Goal: Task Accomplishment & Management: Complete application form

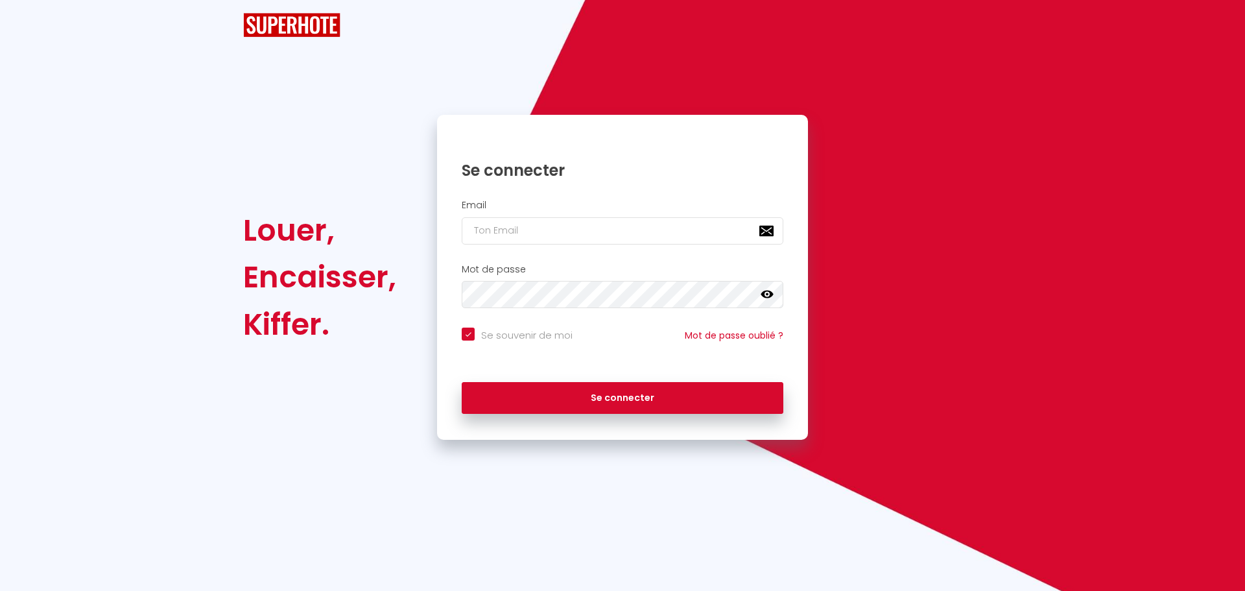
checkbox input "true"
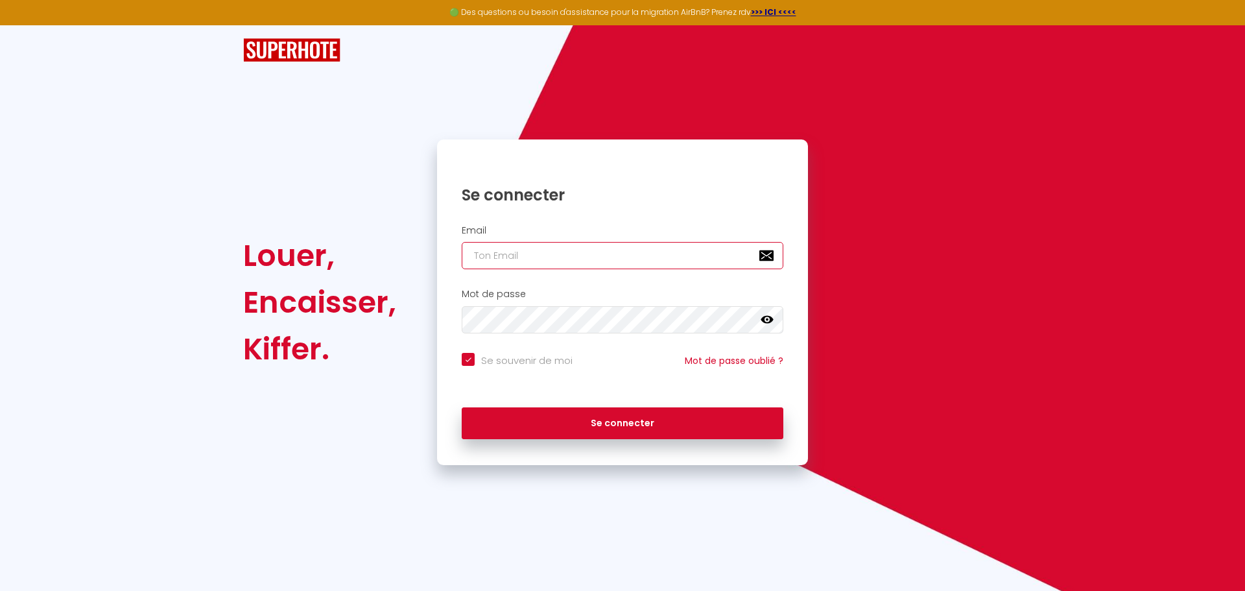
type input "[EMAIL_ADDRESS][DOMAIN_NAME]"
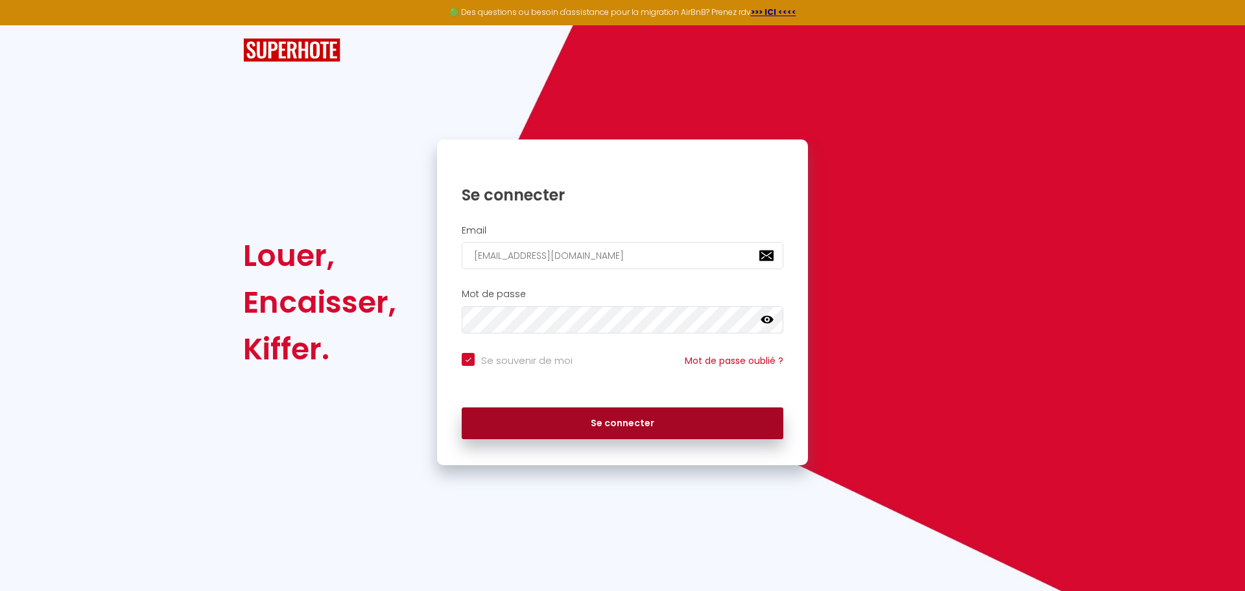
click at [645, 430] on button "Se connecter" at bounding box center [623, 423] width 322 height 32
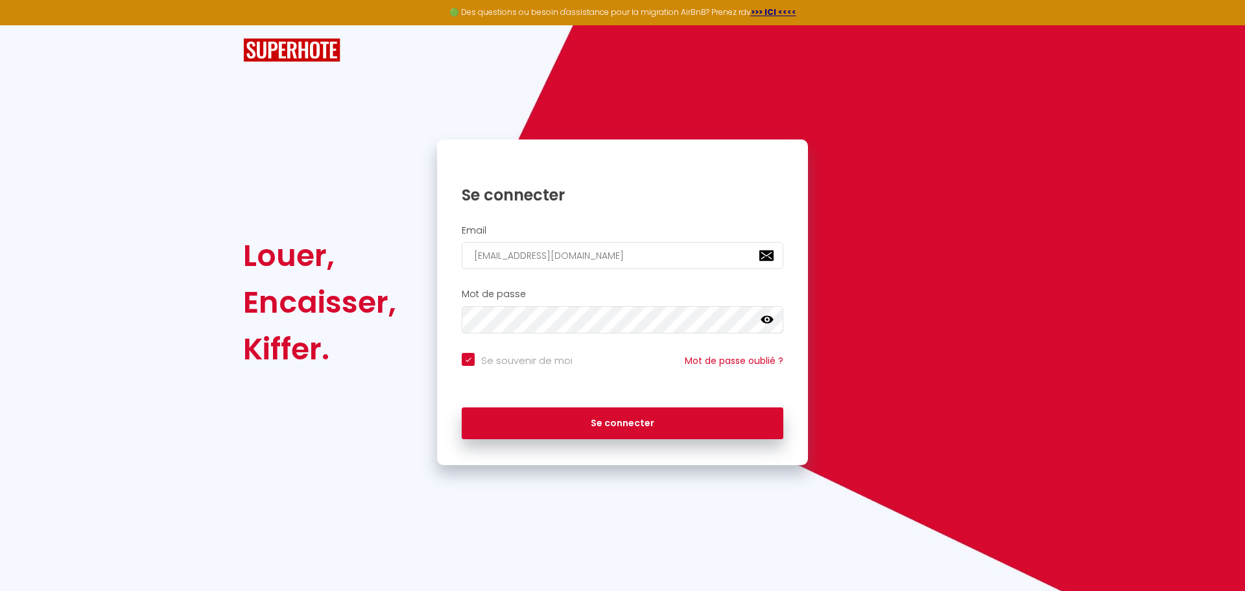
checkbox input "true"
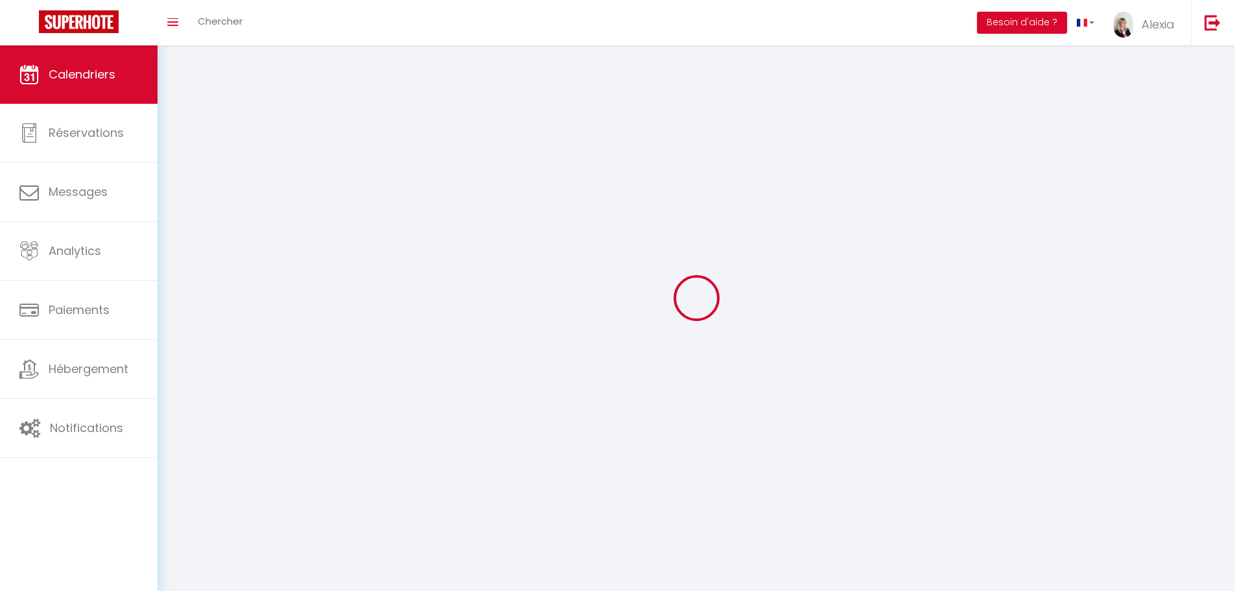
select select
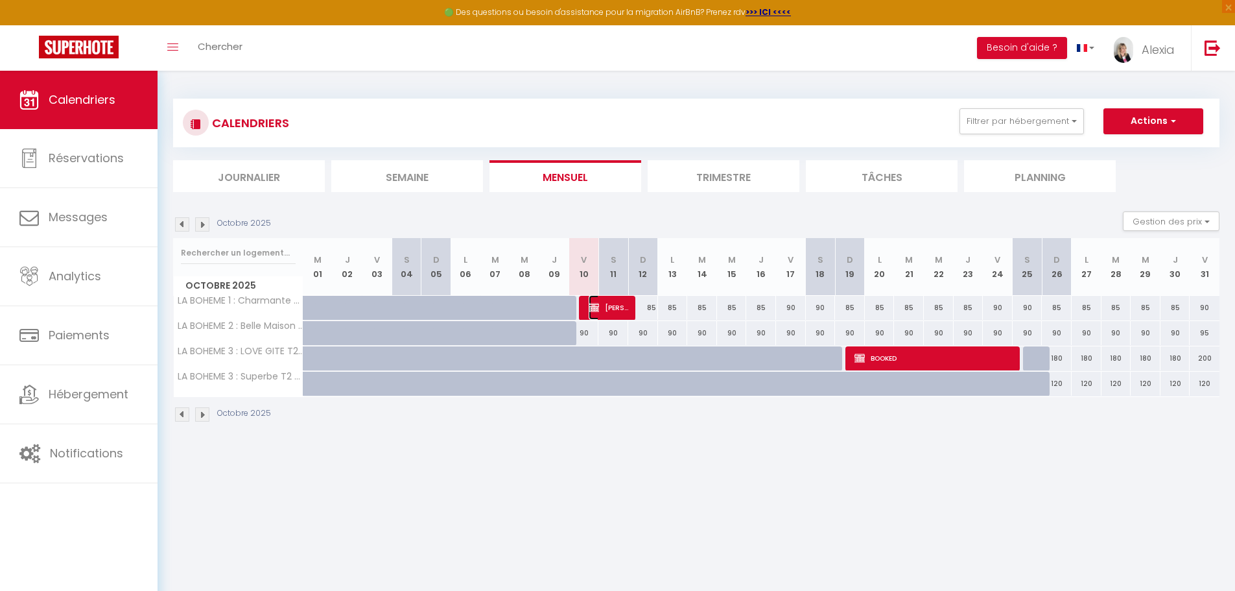
click at [620, 308] on span "[PERSON_NAME]" at bounding box center [609, 307] width 40 height 25
select select "OK"
select select "KO"
select select "0"
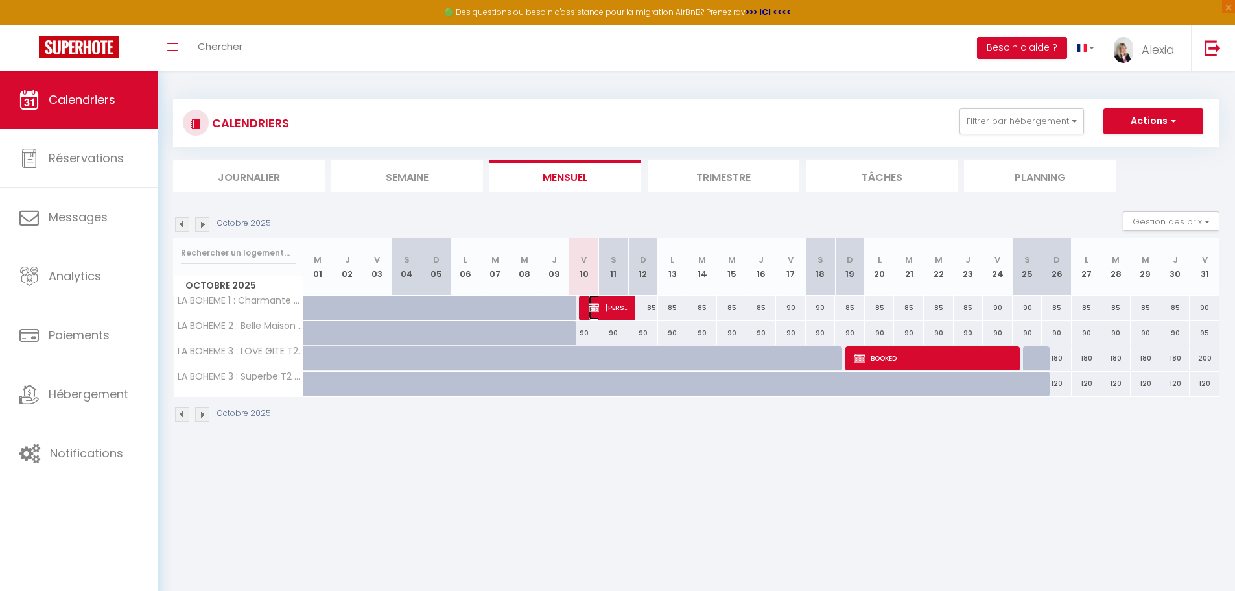
select select "1"
select select
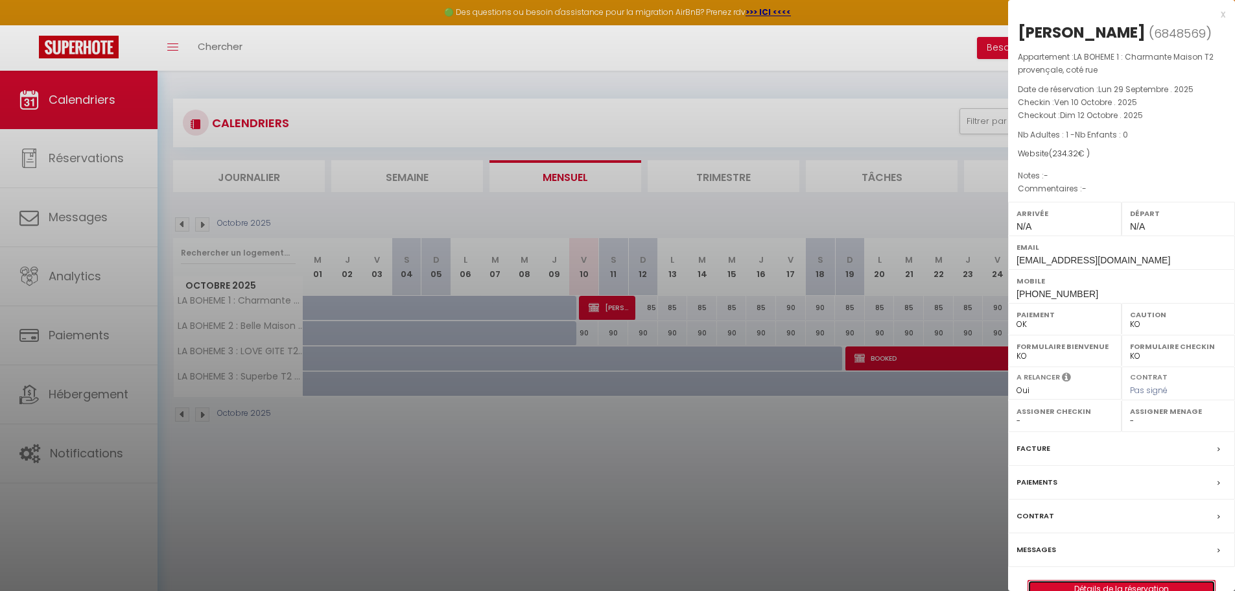
click at [1131, 583] on link "Détails de la réservation" at bounding box center [1121, 588] width 187 height 17
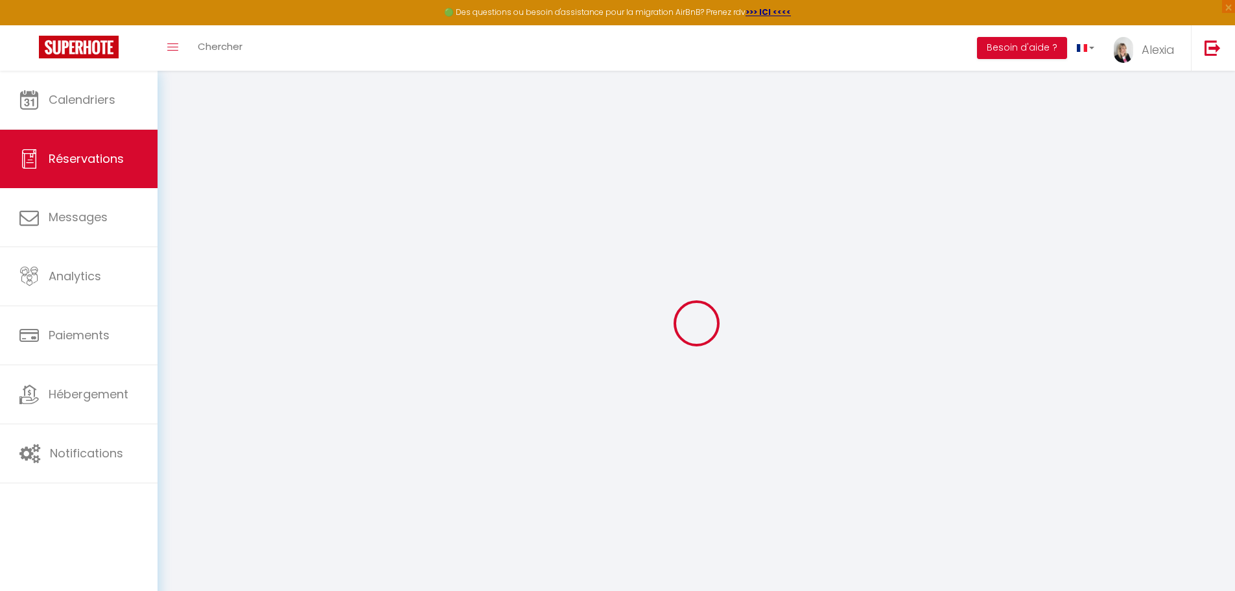
type input "Micol"
type input "Fontana"
type input "[EMAIL_ADDRESS][DOMAIN_NAME]"
type input "[PHONE_NUMBER]"
type input "15060"
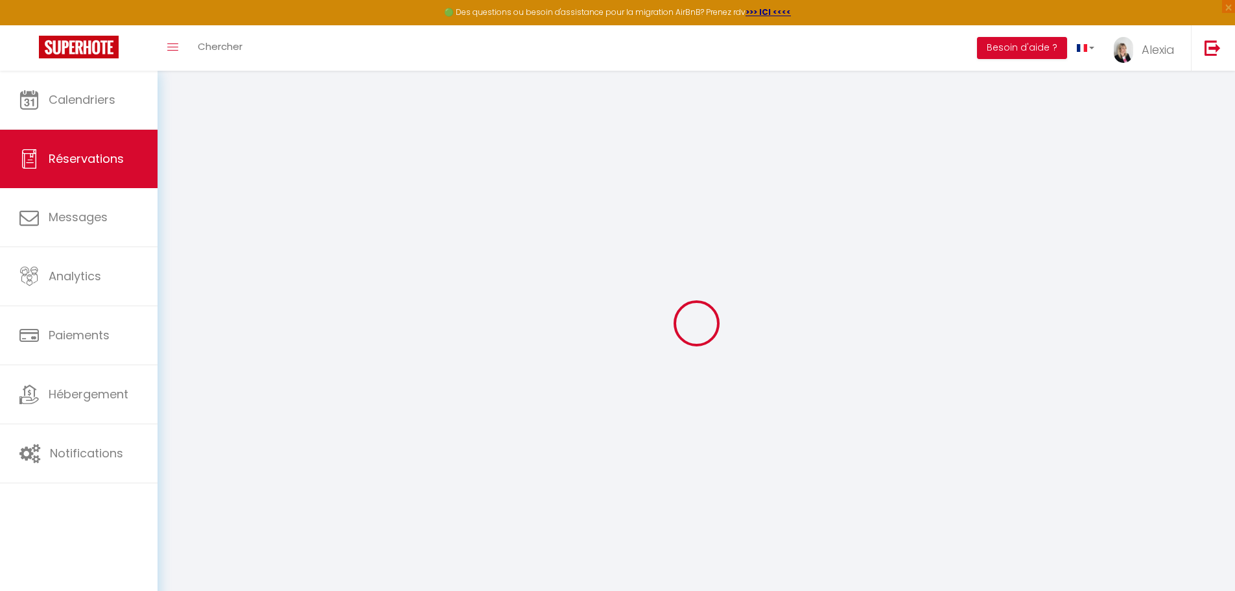
type input "[STREET_ADDRESS]"
type input "Basaluzzo"
select select "IT"
select select "43580"
select select "1"
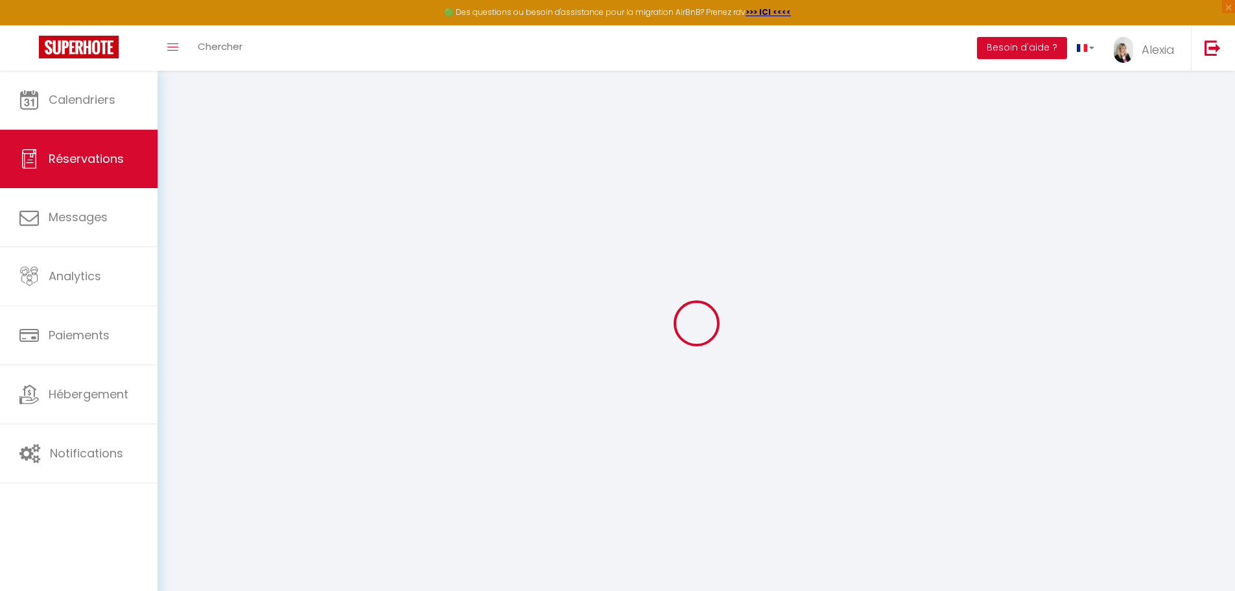
type input "Ven 10 Octobre 2025"
select select
type input "Dim 12 Octobre 2025"
select select
type input "1"
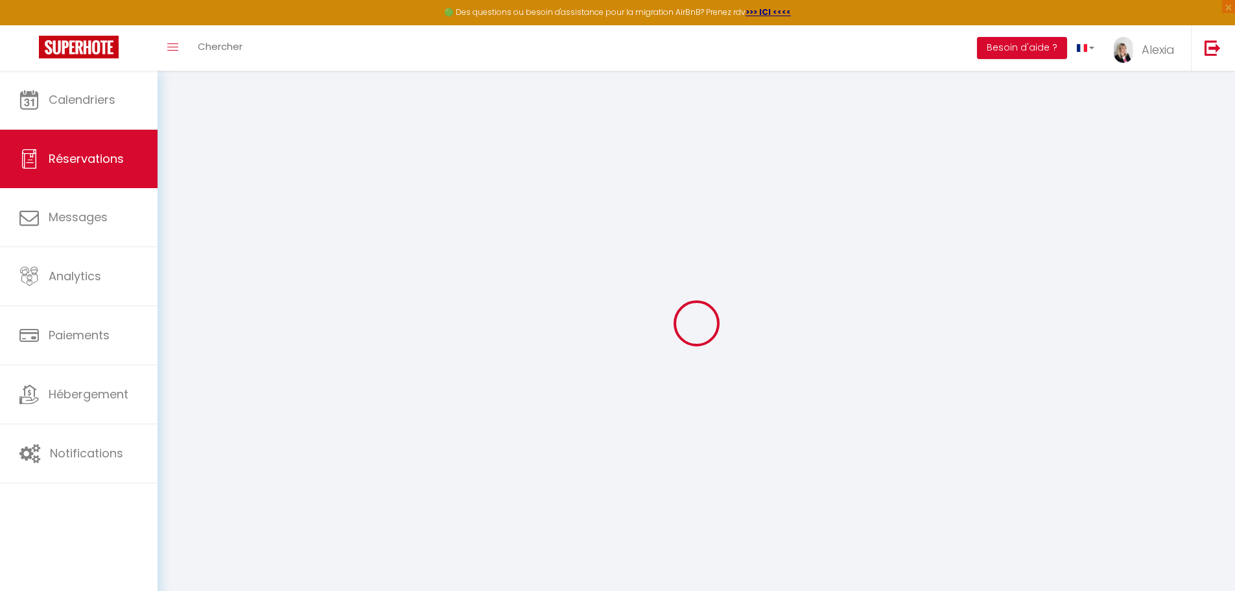
select select "12"
select select "14"
type input "170"
checkbox input "false"
type input "0"
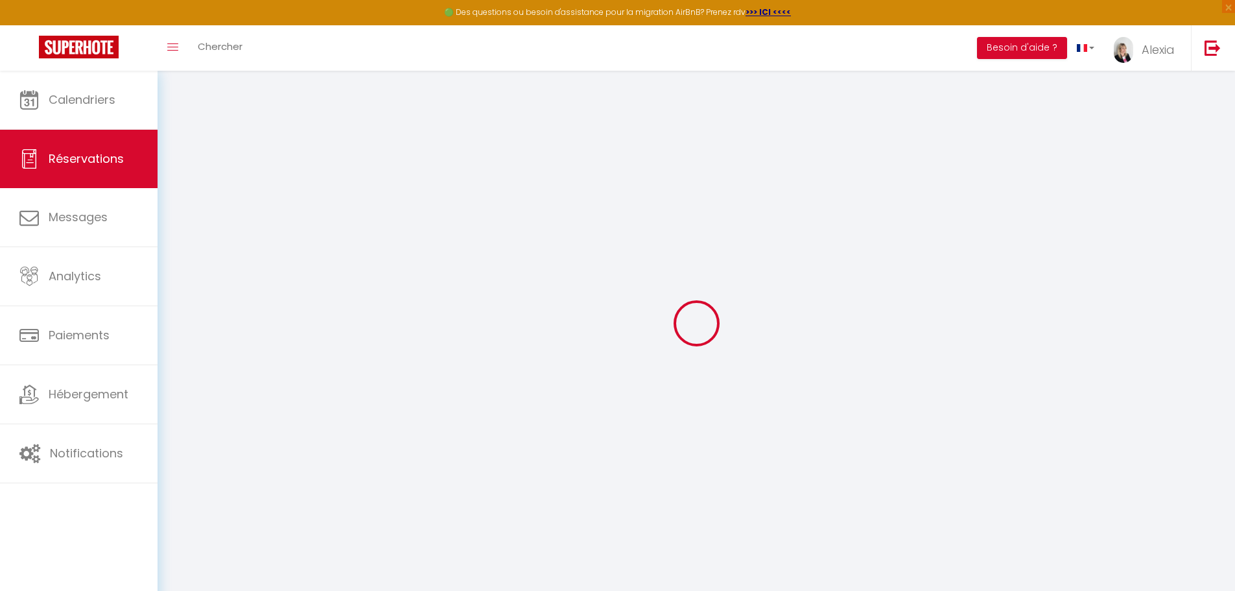
select select "69"
type input "0"
select select
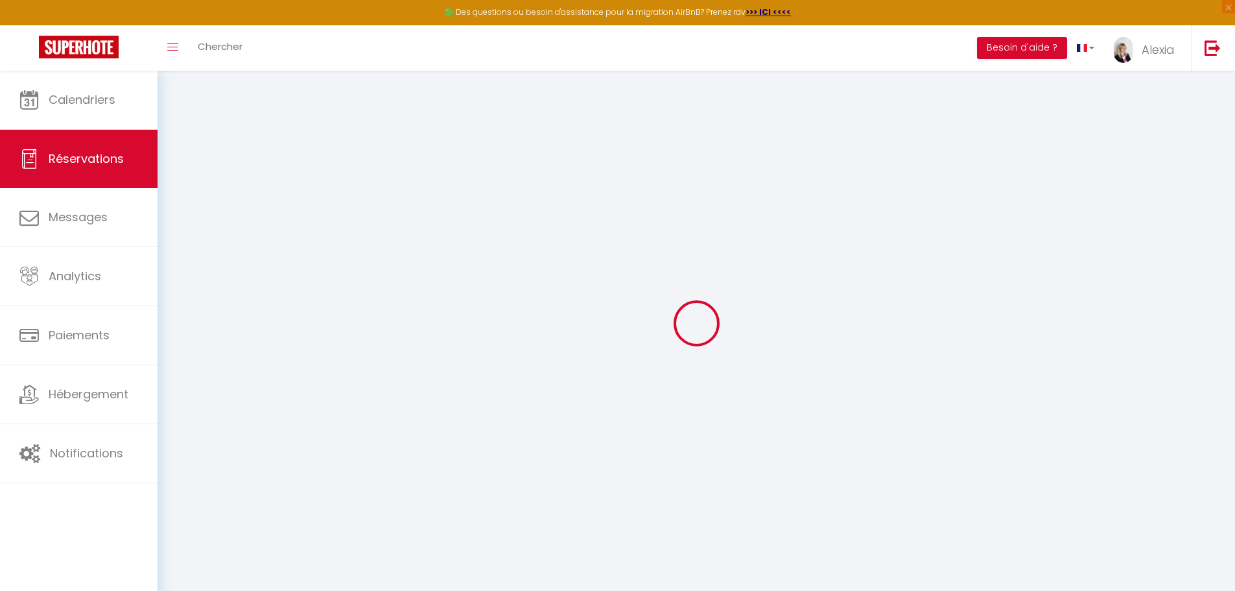
select select
checkbox input "false"
select select
checkbox input "false"
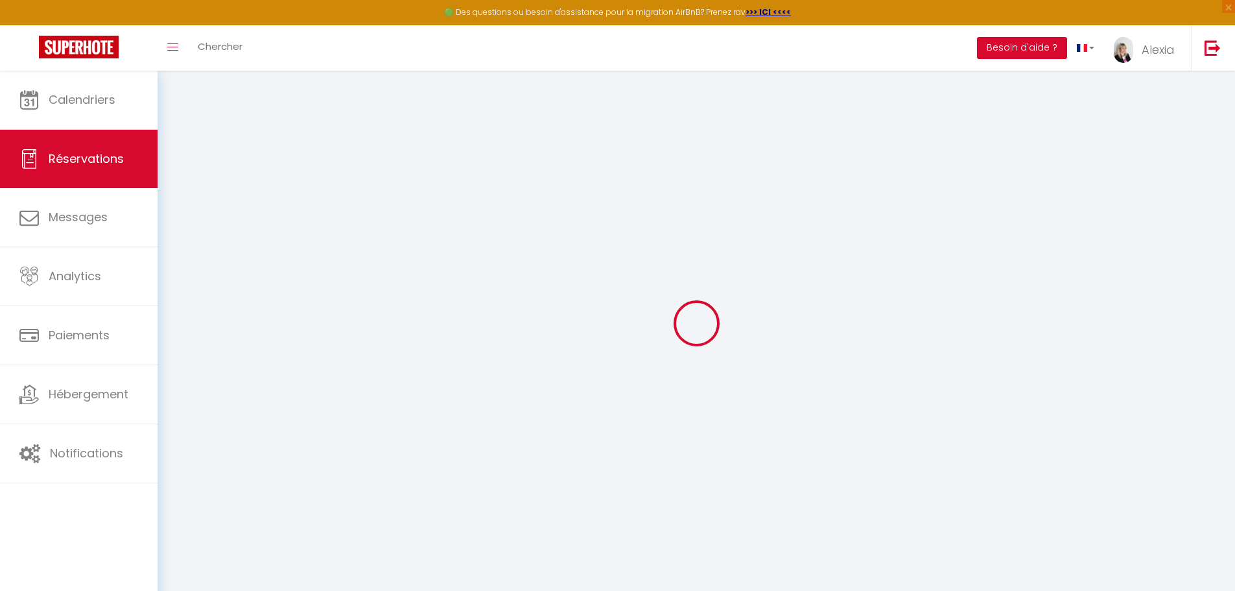
select select
checkbox input "false"
select select
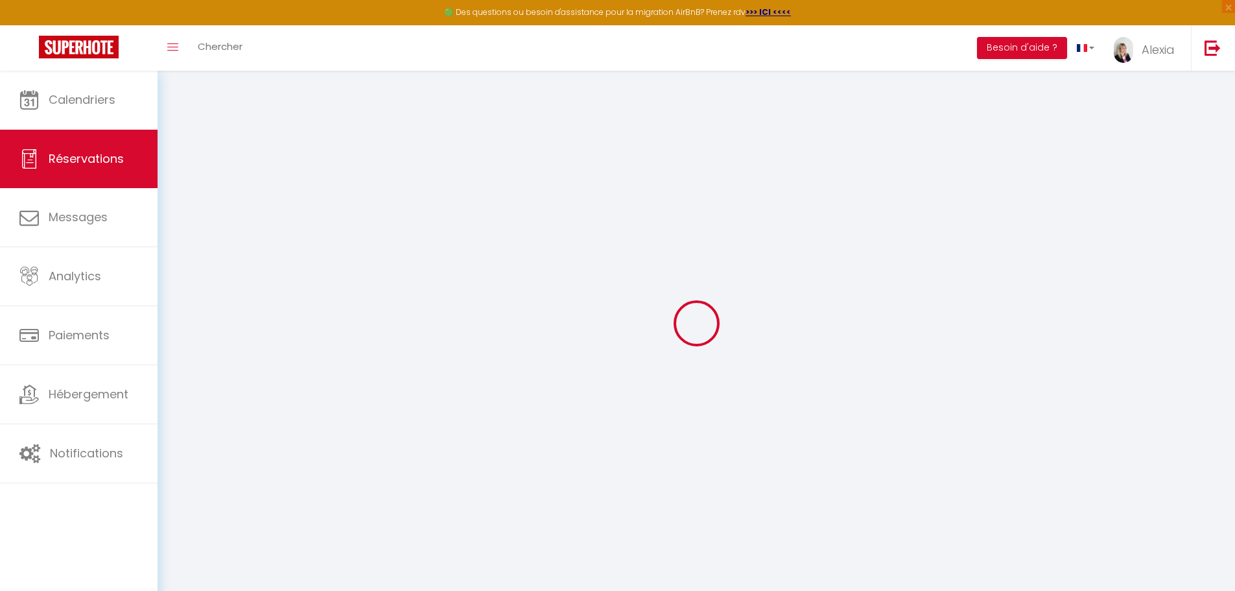
checkbox input "false"
type input "60"
type input "4.32"
select select
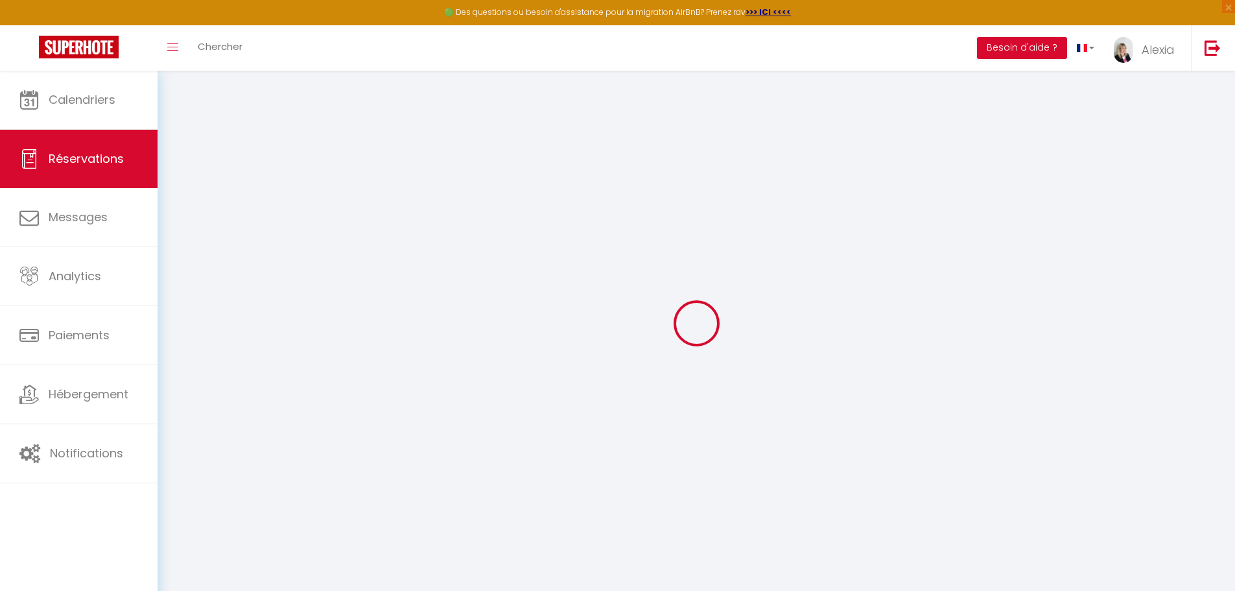
checkbox input "false"
select select
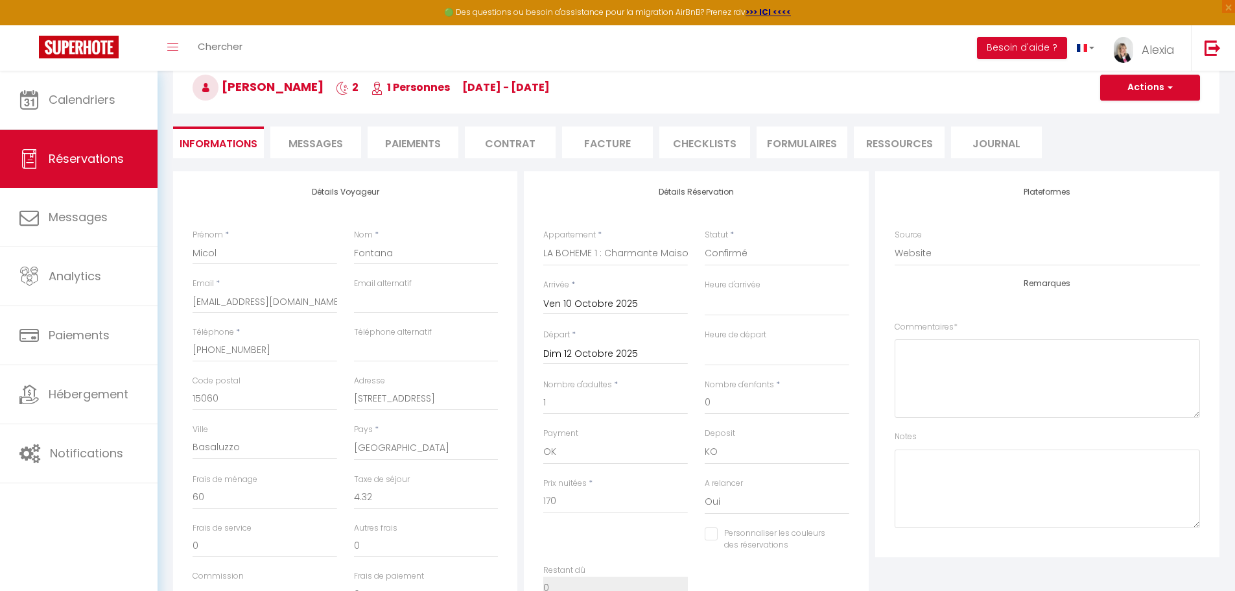
scroll to position [194, 0]
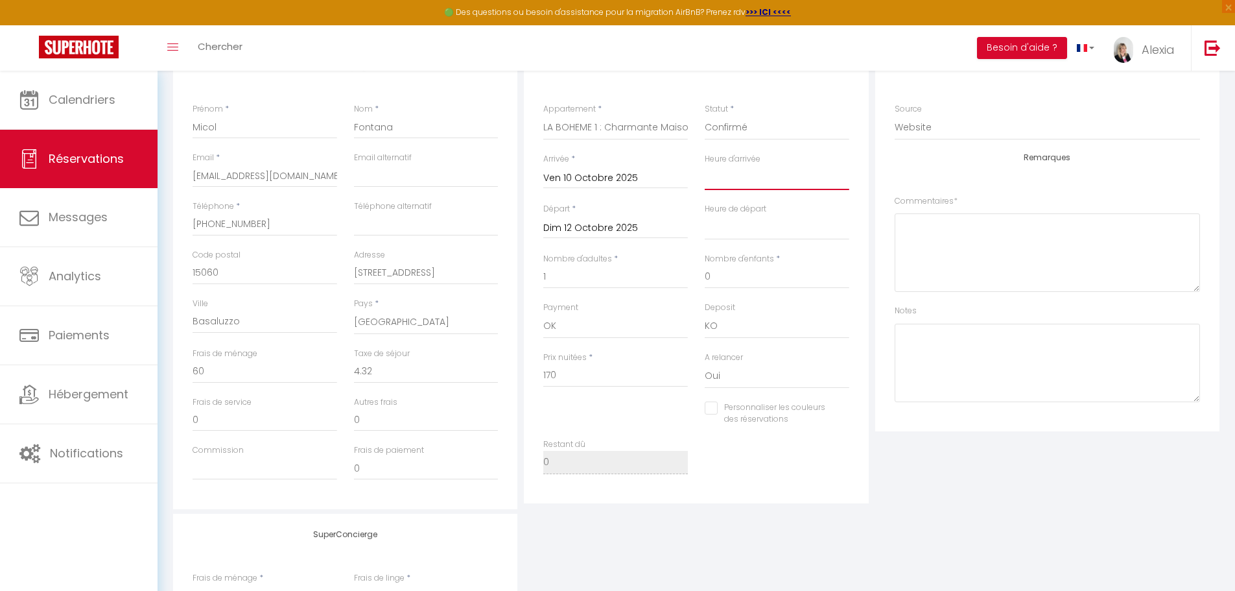
click at [748, 178] on select "00:00 00:30 01:00 01:30 02:00 02:30 03:00 03:30 04:00 04:30 05:00 05:30 06:00 0…" at bounding box center [777, 177] width 145 height 25
select select "15:30"
click at [705, 165] on select "00:00 00:30 01:00 01:30 02:00 02:30 03:00 03:30 04:00 04:30 05:00 05:30 06:00 0…" at bounding box center [777, 177] width 145 height 25
select select
checkbox input "false"
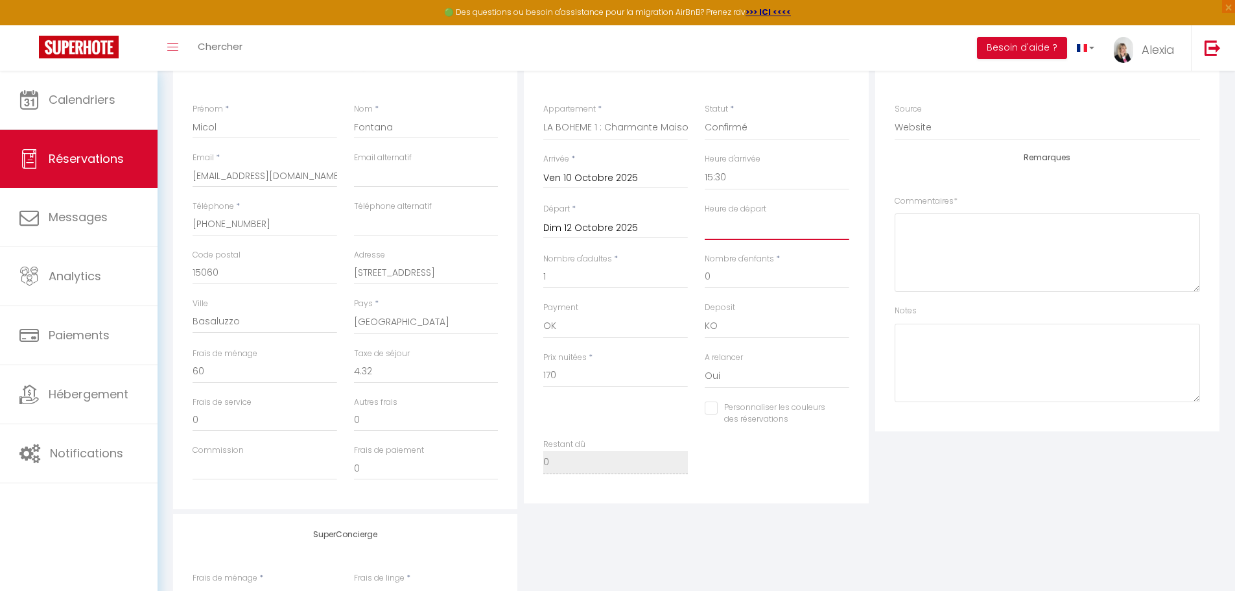
click at [750, 222] on select "00:00 00:30 01:00 01:30 02:00 02:30 03:00 03:30 04:00 04:30 05:00 05:30 06:00 0…" at bounding box center [777, 227] width 145 height 25
select select "10:00"
click at [705, 215] on select "00:00 00:30 01:00 01:30 02:00 02:30 03:00 03:30 04:00 04:30 05:00 05:30 06:00 0…" at bounding box center [777, 227] width 145 height 25
checkbox input "false"
click at [636, 281] on input "1" at bounding box center [615, 276] width 145 height 23
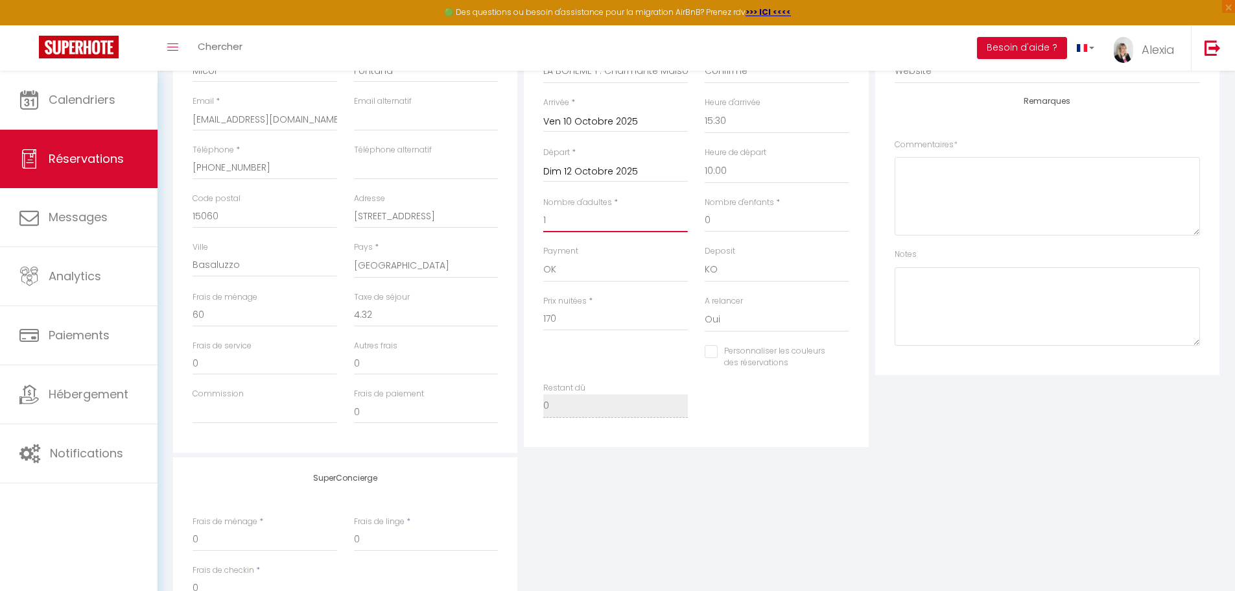
scroll to position [250, 0]
type input "0"
checkbox input "false"
type input "2"
checkbox input "false"
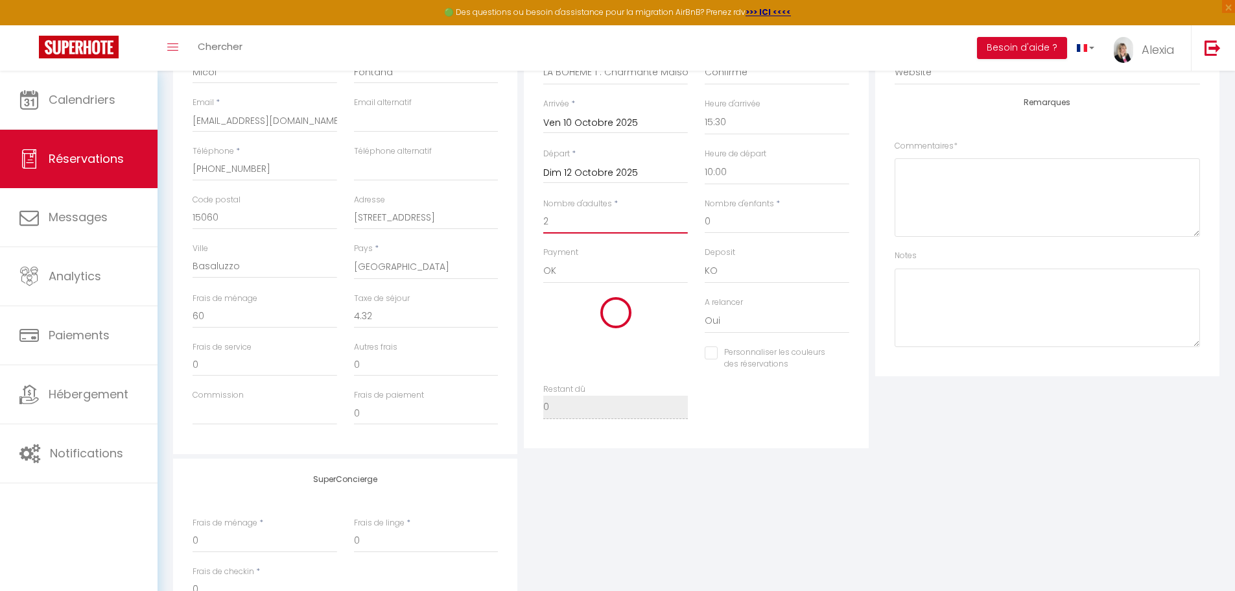
type input "8.64"
type input "170"
checkbox input "false"
type input "2"
click at [913, 429] on div "Plateformes Source Direct [DOMAIN_NAME] [DOMAIN_NAME] Chalet montagne Expedia G…" at bounding box center [1047, 222] width 351 height 464
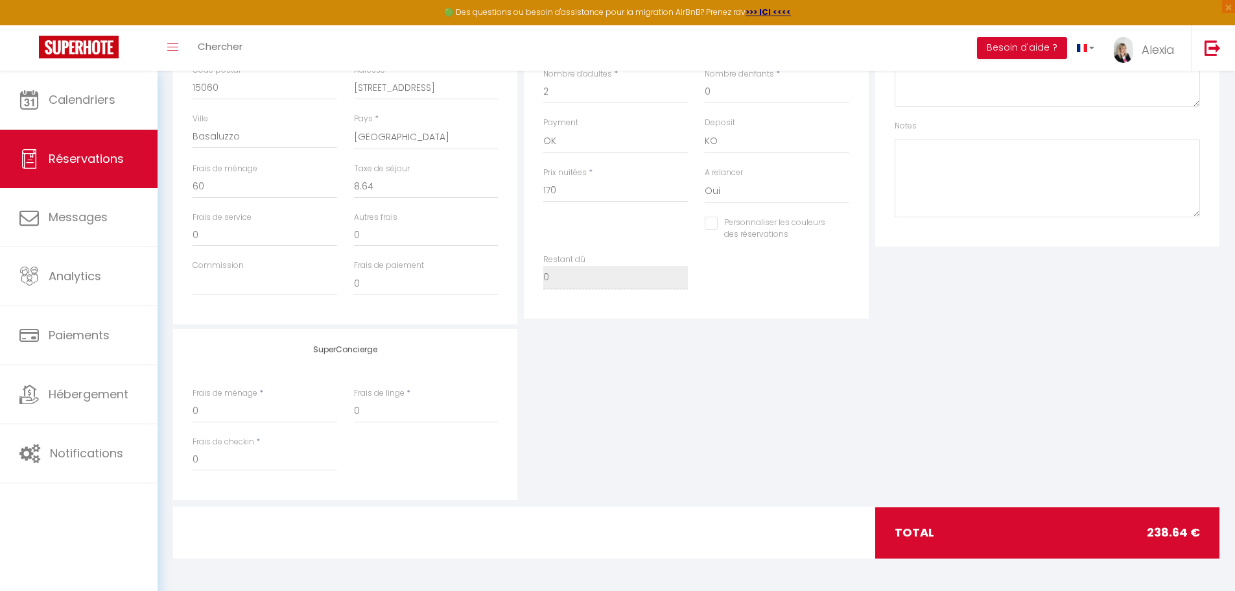
scroll to position [185, 0]
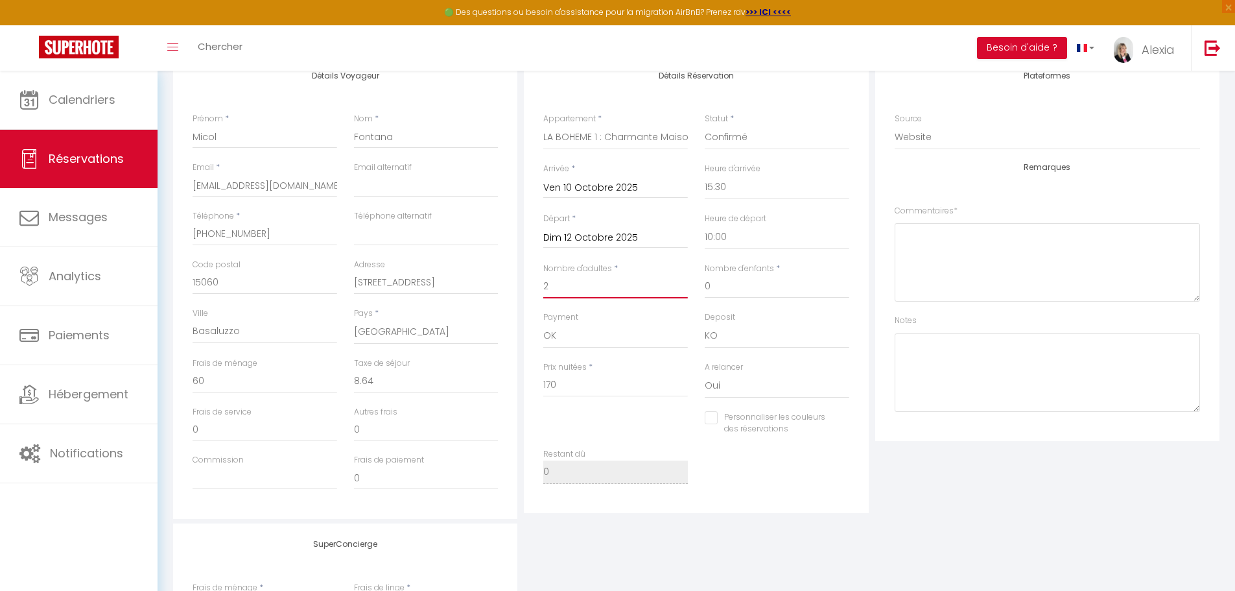
click at [613, 287] on input "2" at bounding box center [615, 286] width 145 height 23
type input "0"
checkbox input "false"
type input "1"
checkbox input "false"
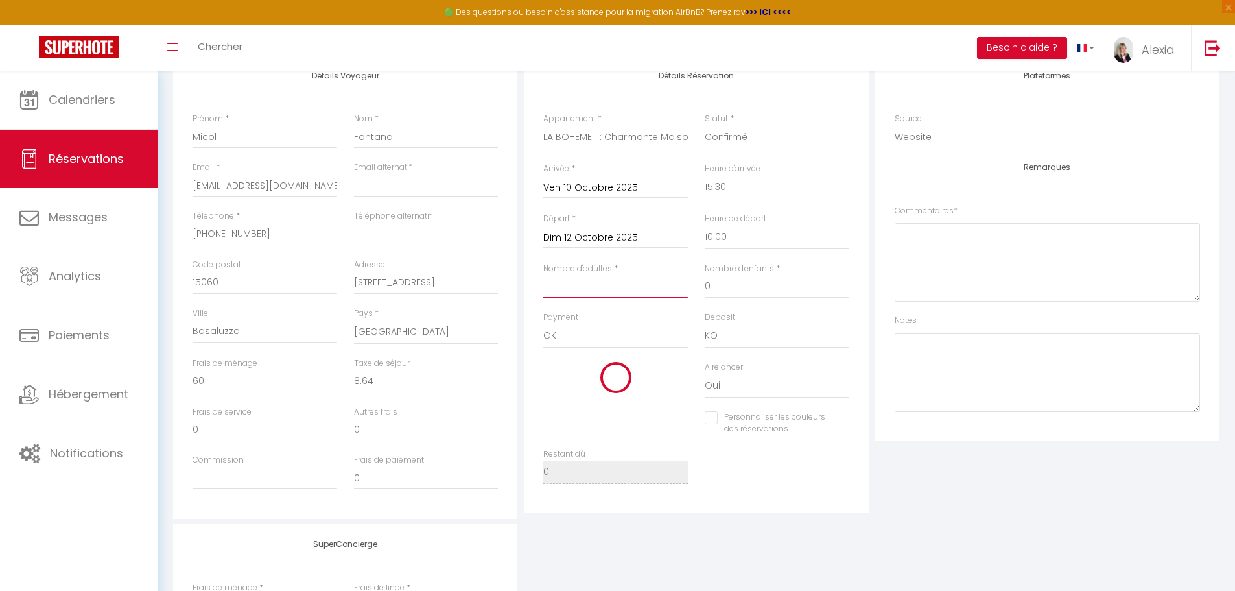
type input "4.32"
type input "170"
checkbox input "false"
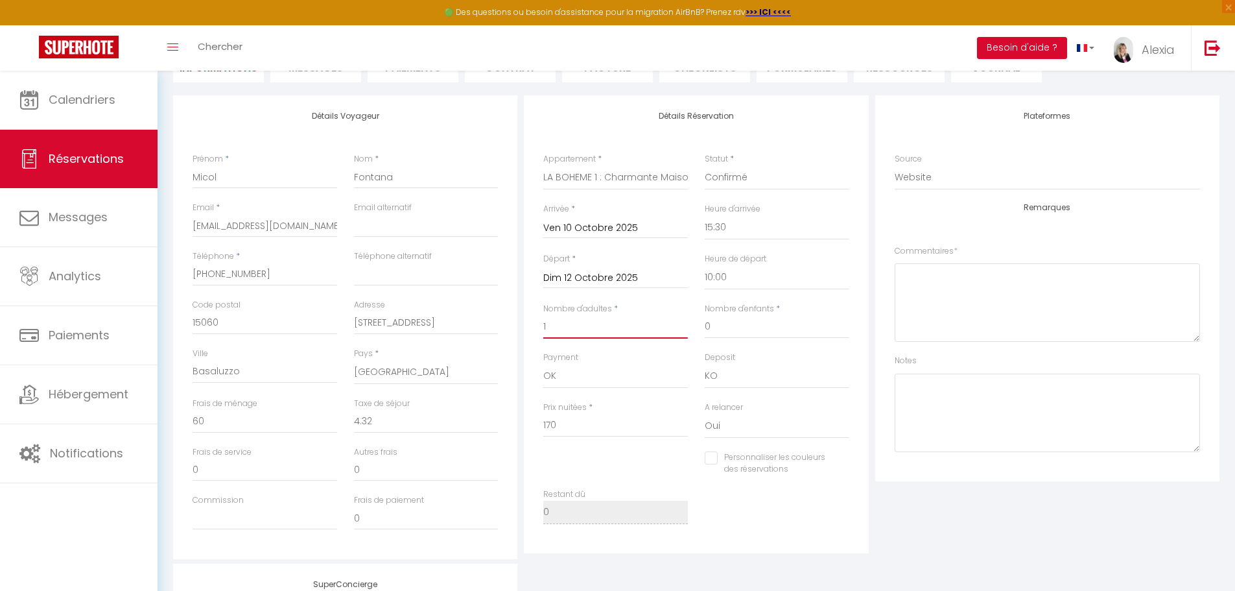
scroll to position [130, 0]
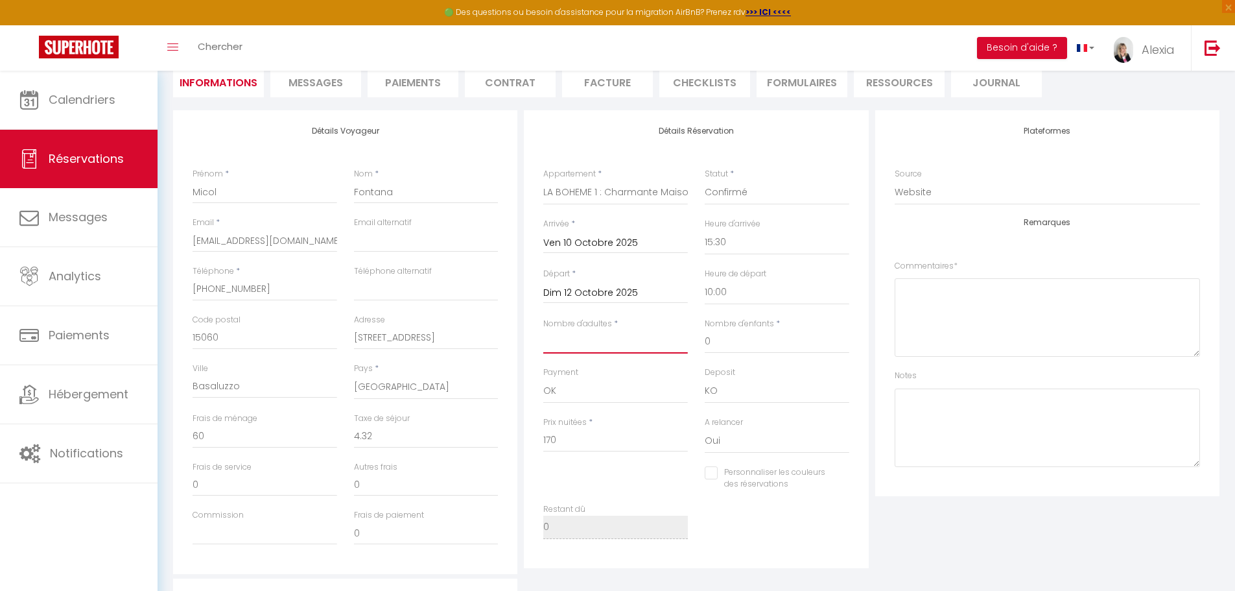
type input "0"
checkbox input "false"
type input "2"
checkbox input "false"
type input "8.64"
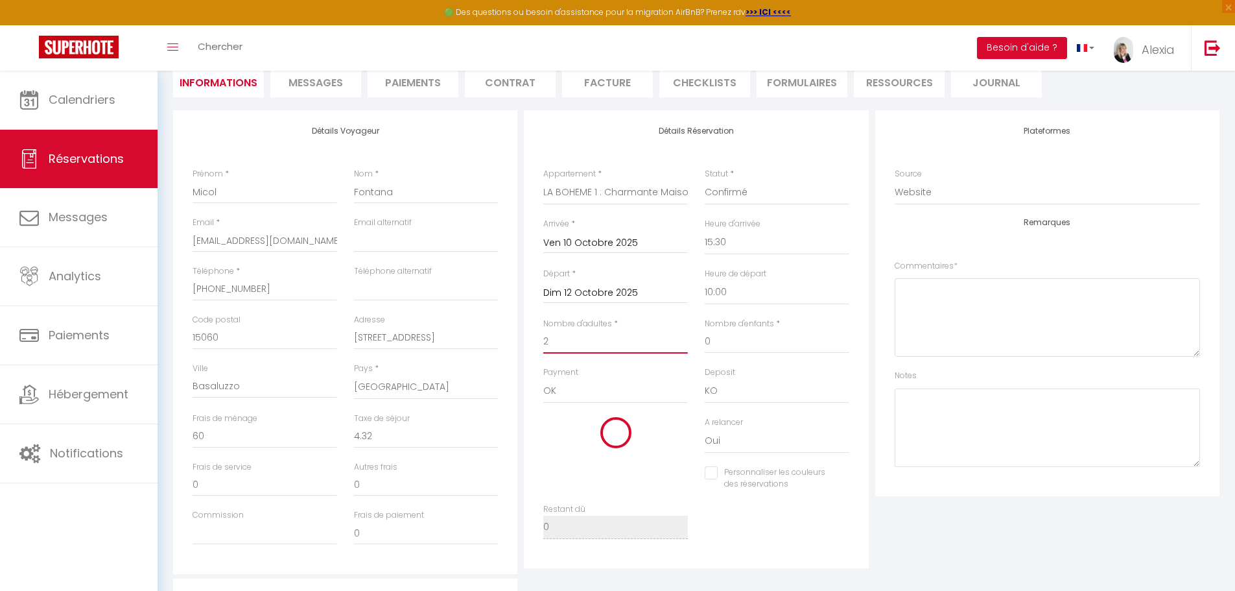
type input "170"
checkbox input "false"
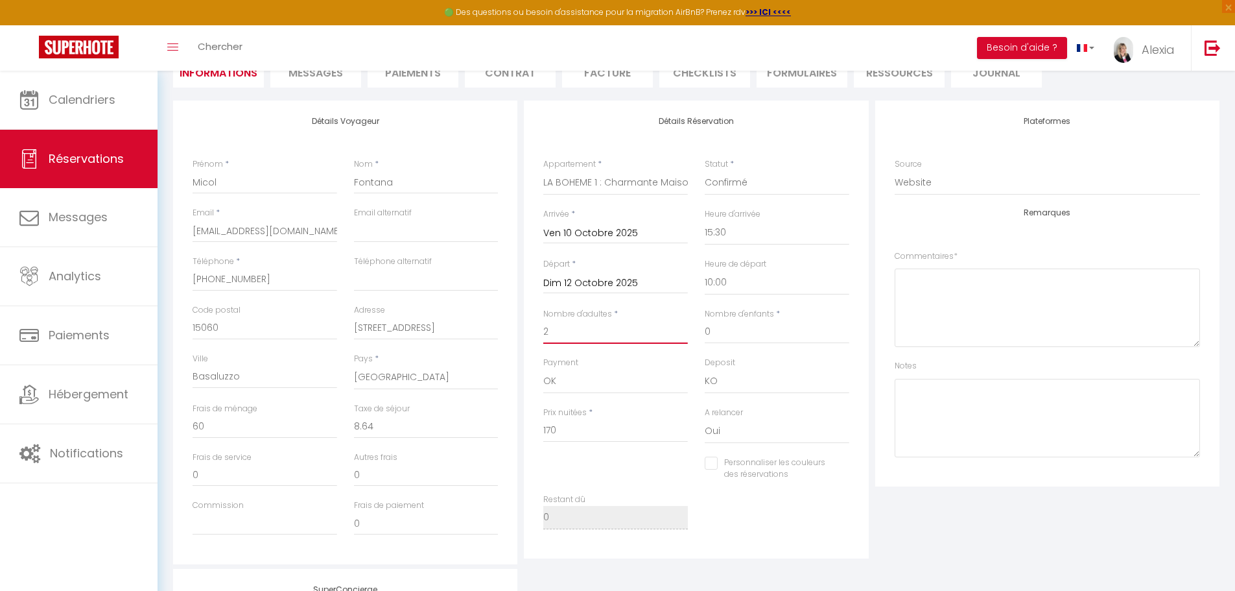
scroll to position [324, 0]
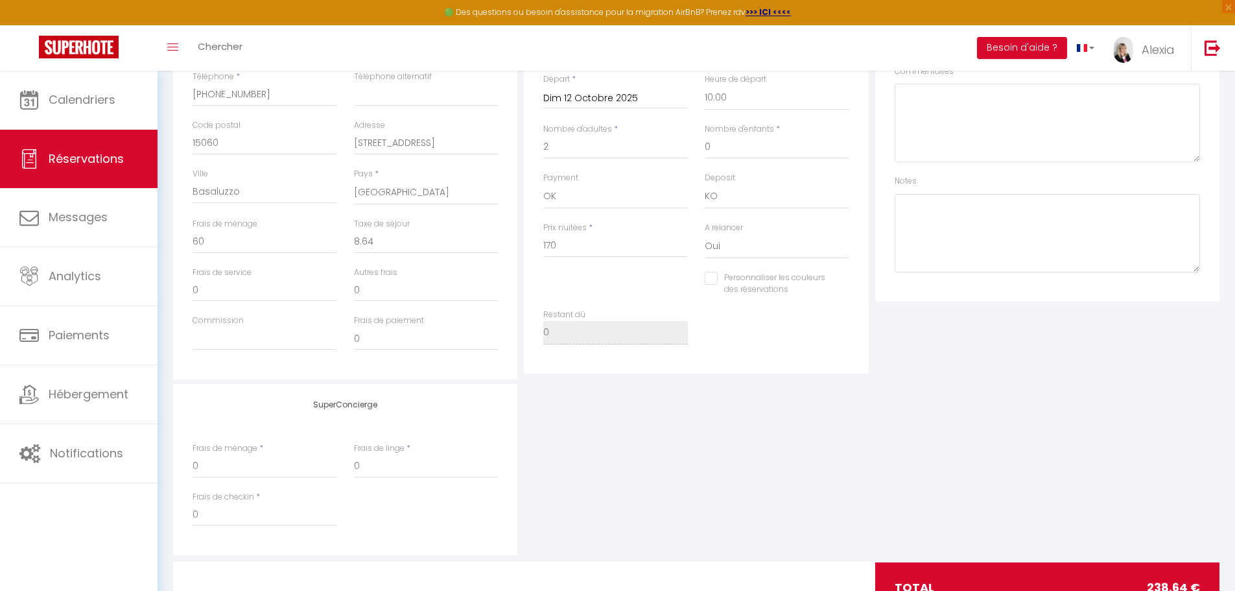
click at [908, 348] on div "Plateformes Source Direct [DOMAIN_NAME] [DOMAIN_NAME] Chalet montagne Expedia G…" at bounding box center [1047, 148] width 351 height 464
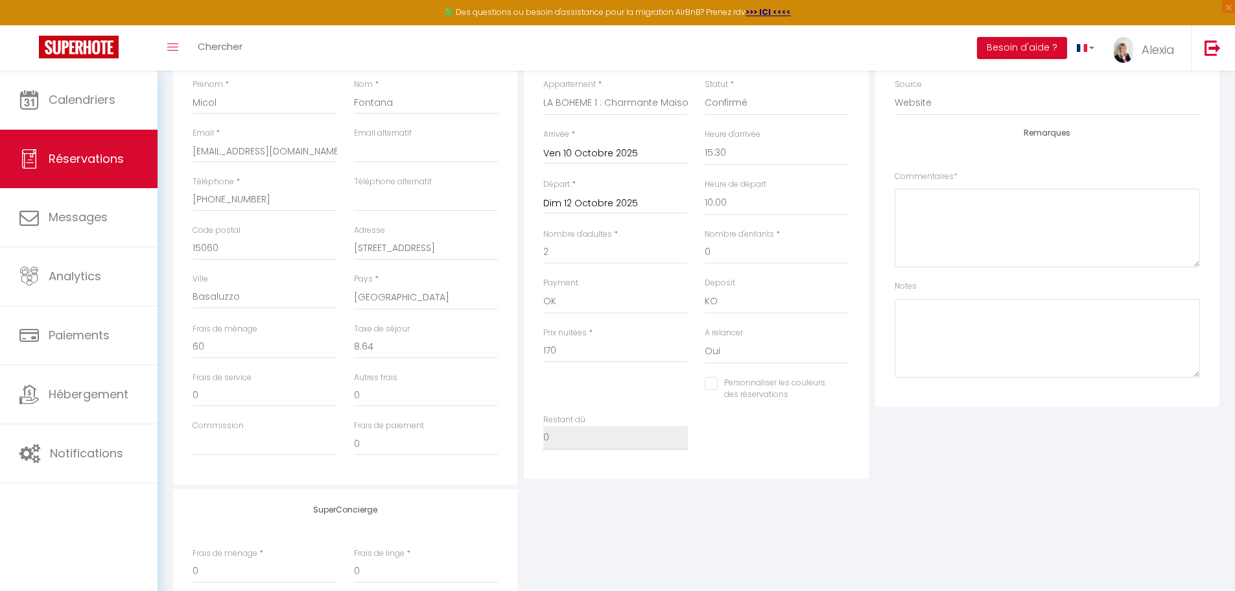
scroll to position [0, 0]
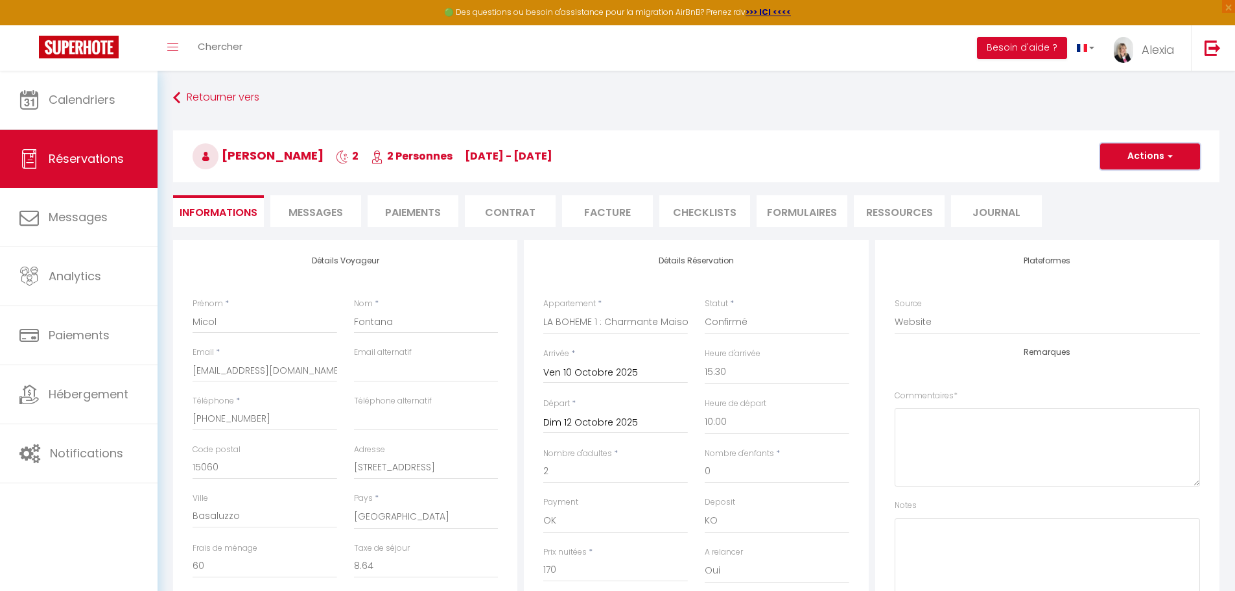
click at [1152, 156] on button "Actions" at bounding box center [1150, 156] width 100 height 26
click at [1123, 180] on link "Enregistrer" at bounding box center [1137, 184] width 102 height 17
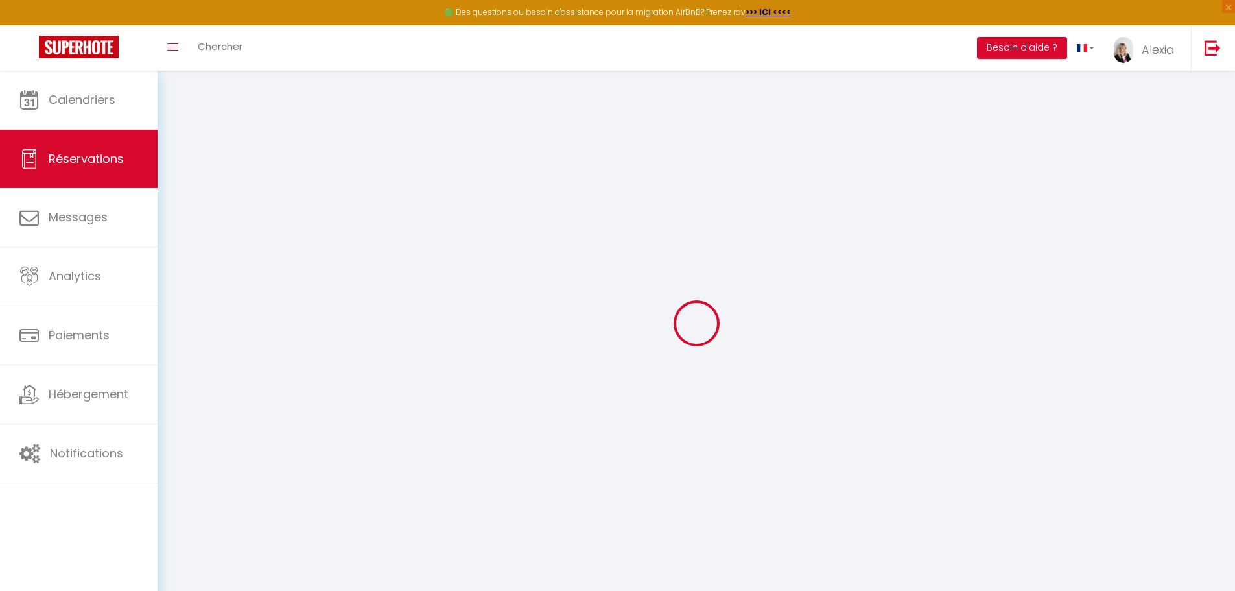
select select "not_cancelled"
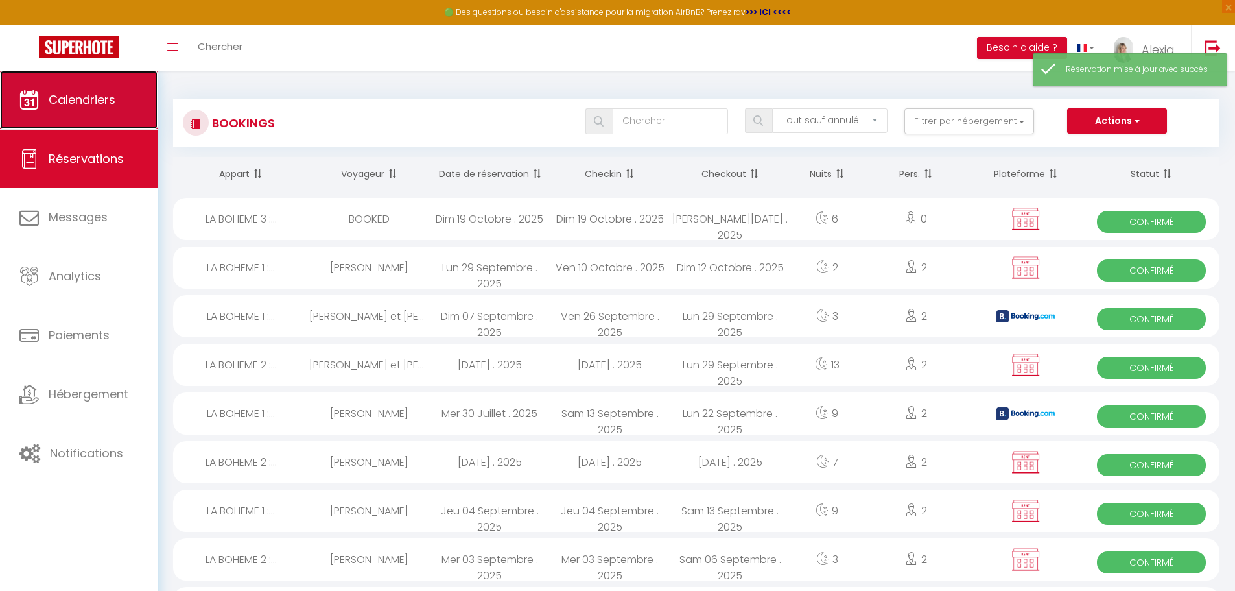
click at [84, 115] on link "Calendriers" at bounding box center [79, 100] width 158 height 58
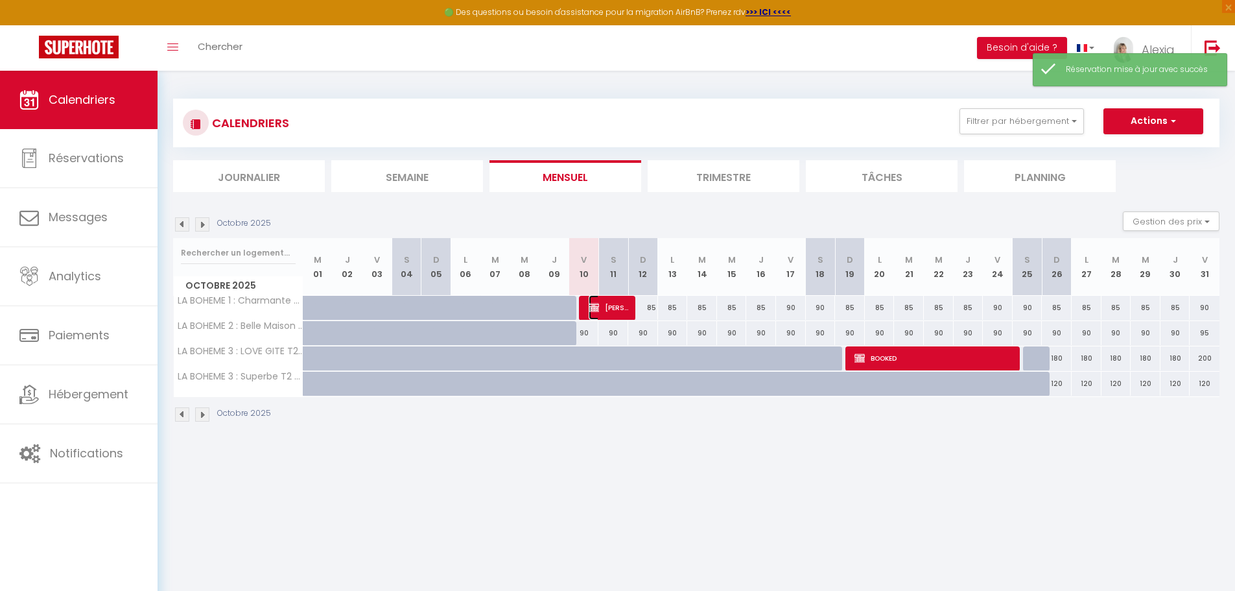
drag, startPoint x: 596, startPoint y: 312, endPoint x: 604, endPoint y: 316, distance: 8.5
click at [597, 312] on img at bounding box center [594, 307] width 10 height 10
select select "OK"
select select "KO"
select select "0"
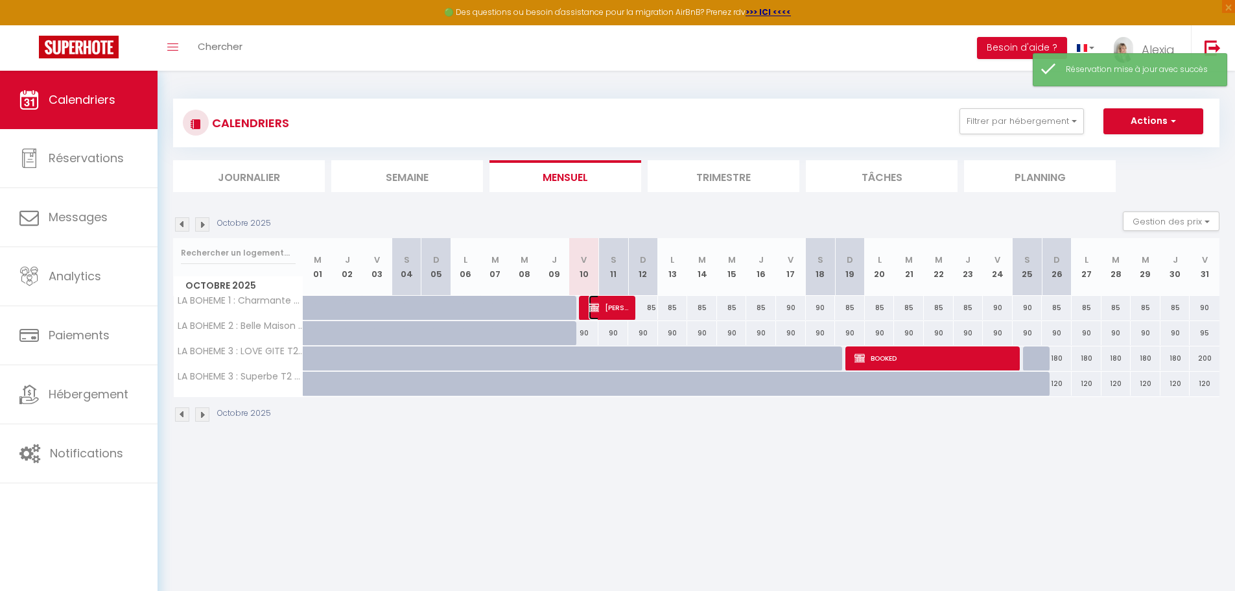
select select "0"
select select "1"
select select
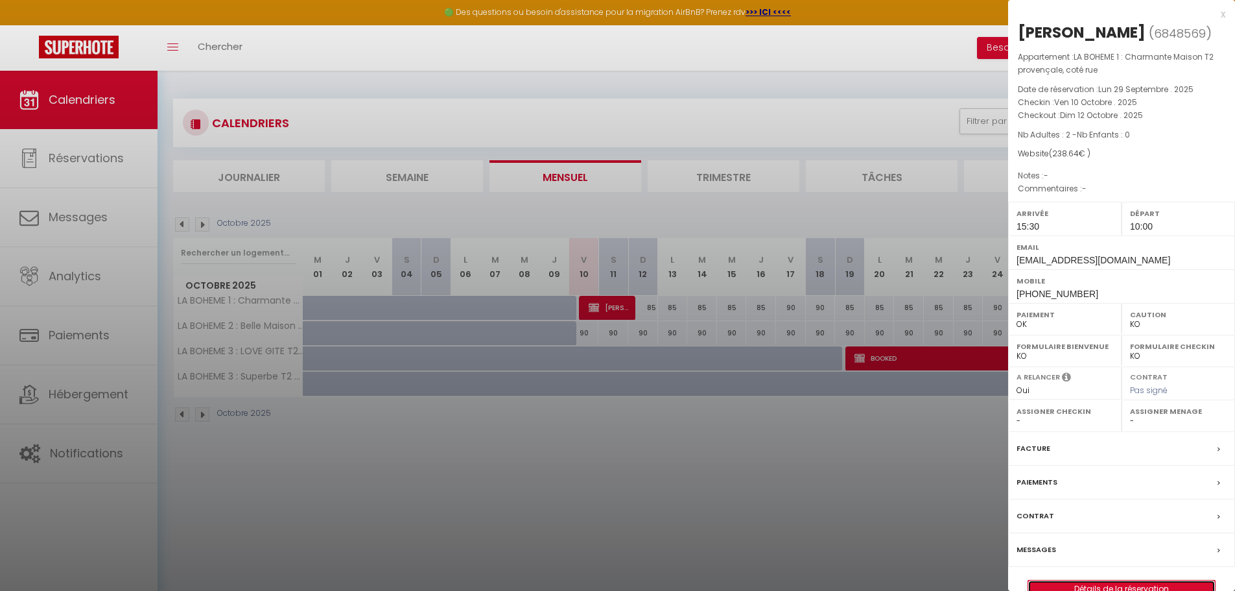
drag, startPoint x: 1085, startPoint y: 587, endPoint x: 1078, endPoint y: 574, distance: 13.9
click at [1085, 585] on link "Détails de la réservation" at bounding box center [1121, 588] width 187 height 17
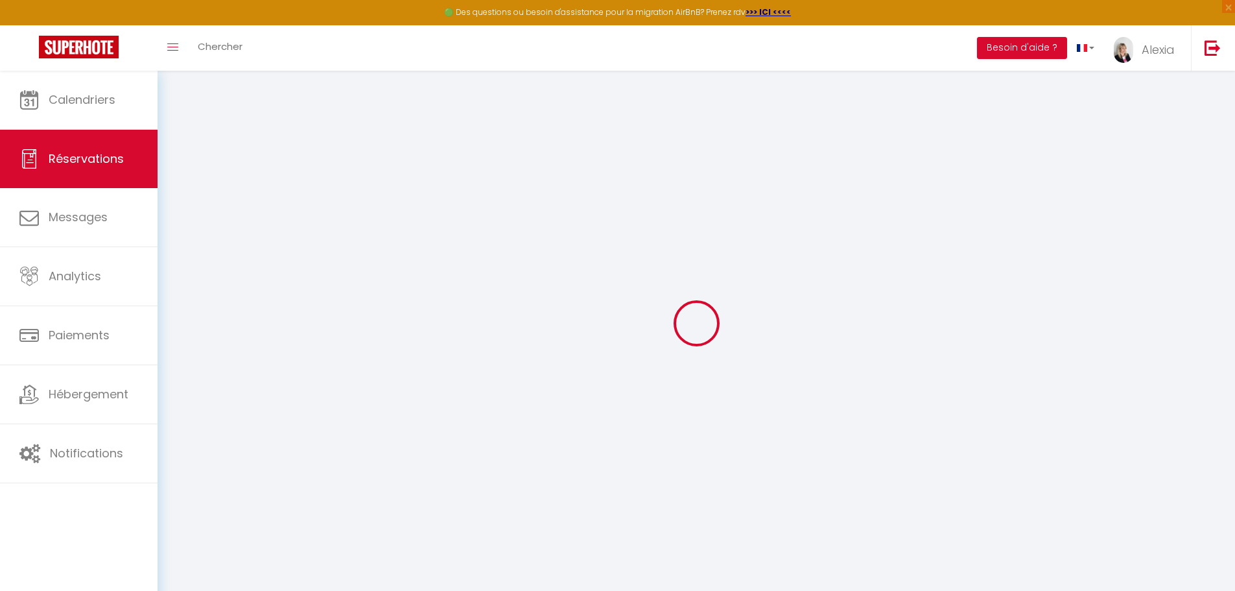
type input "Micol"
type input "Fontana"
type input "[EMAIL_ADDRESS][DOMAIN_NAME]"
type input "[PHONE_NUMBER]"
type input "15060"
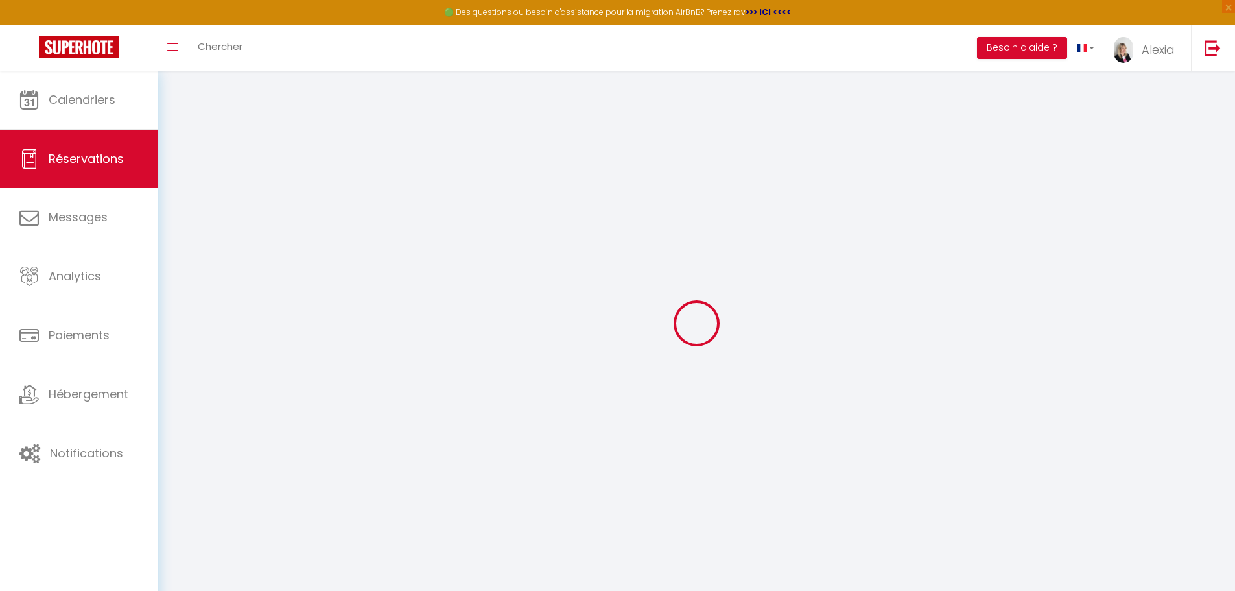
type input "[STREET_ADDRESS]"
type input "Basaluzzo"
select select "IT"
select select "43580"
select select "1"
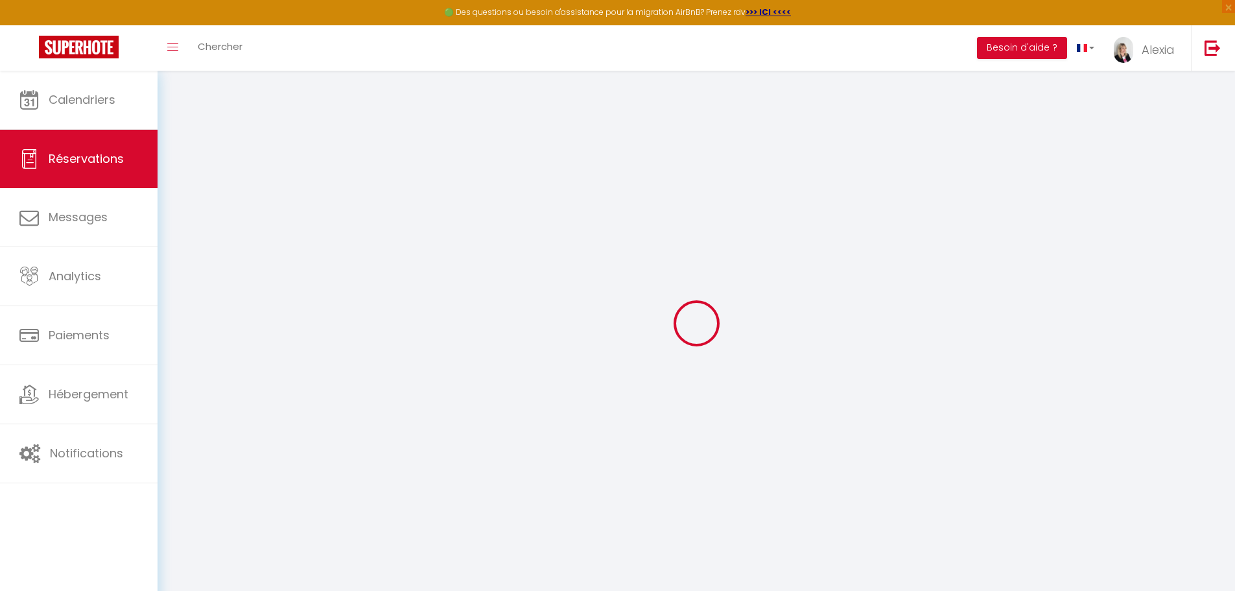
type input "Ven 10 Octobre 2025"
select select
type input "Dim 12 Octobre 2025"
select select
type input "2"
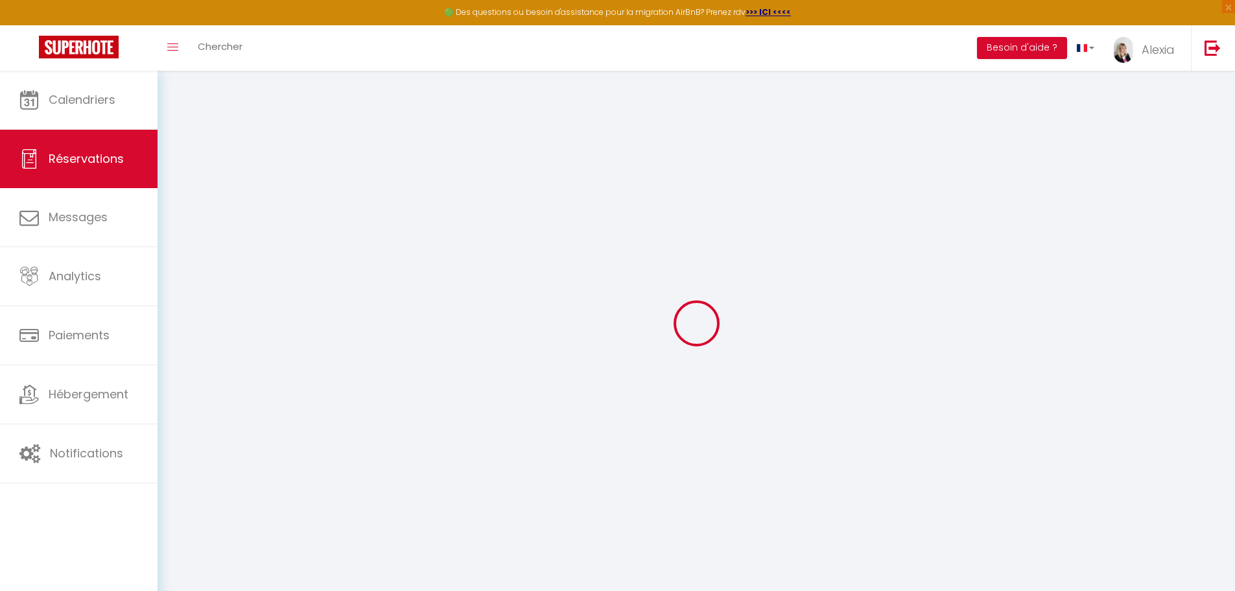
select select "12"
select select
type input "170"
checkbox input "false"
type input "4.32"
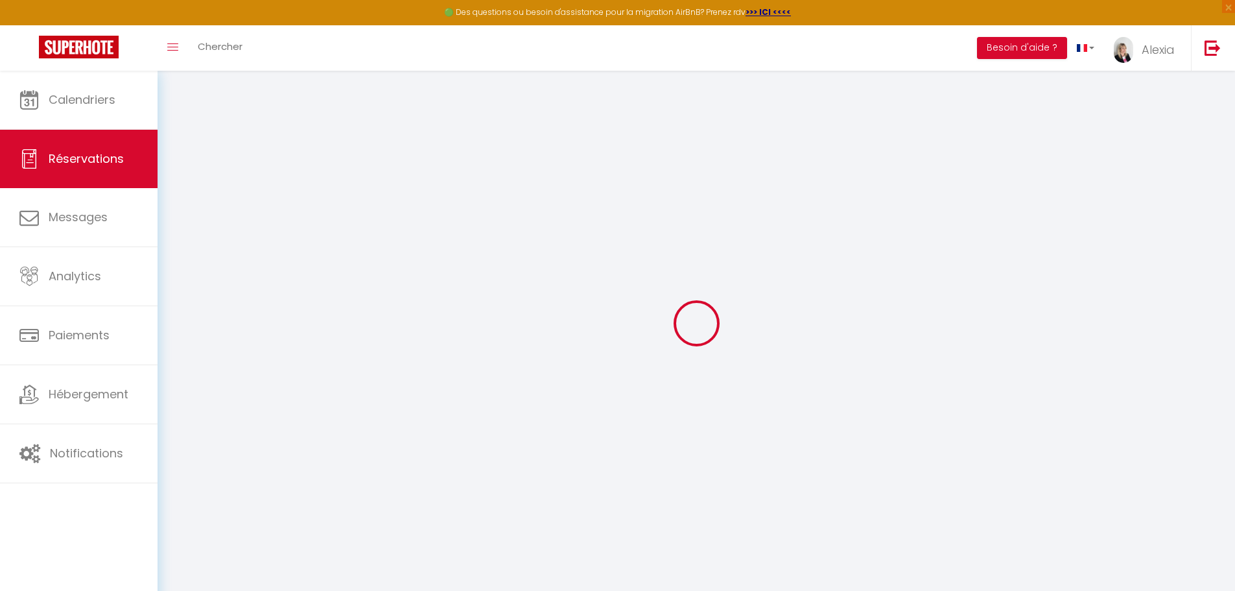
select select "69"
type input "0"
select select
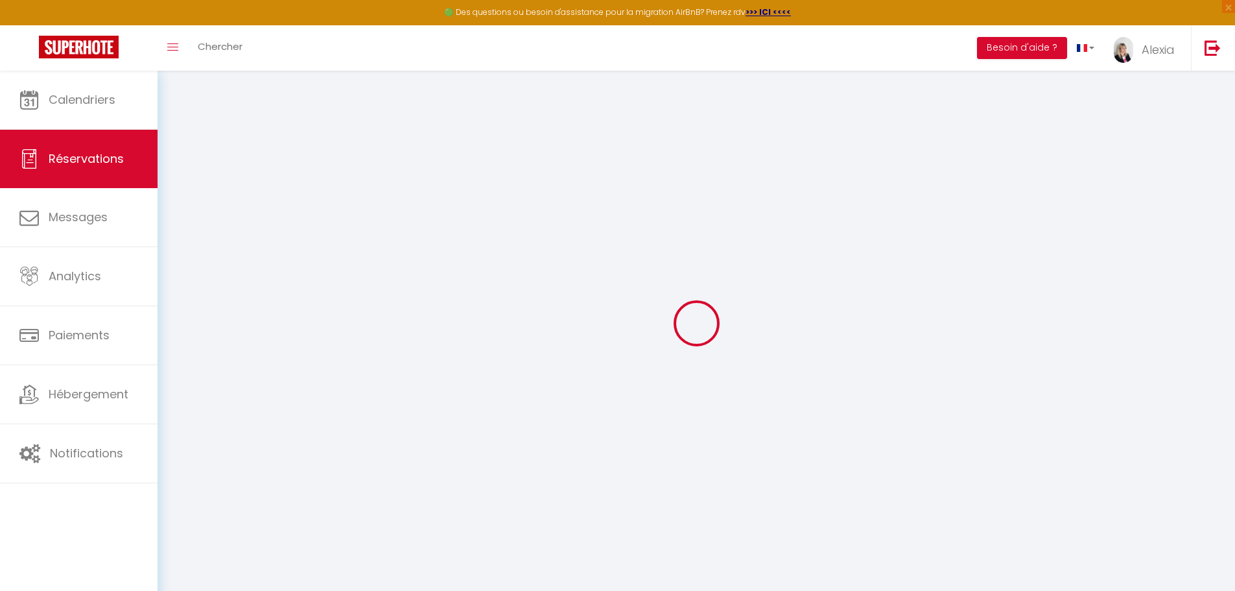
select select
select select "14"
checkbox input "false"
select select
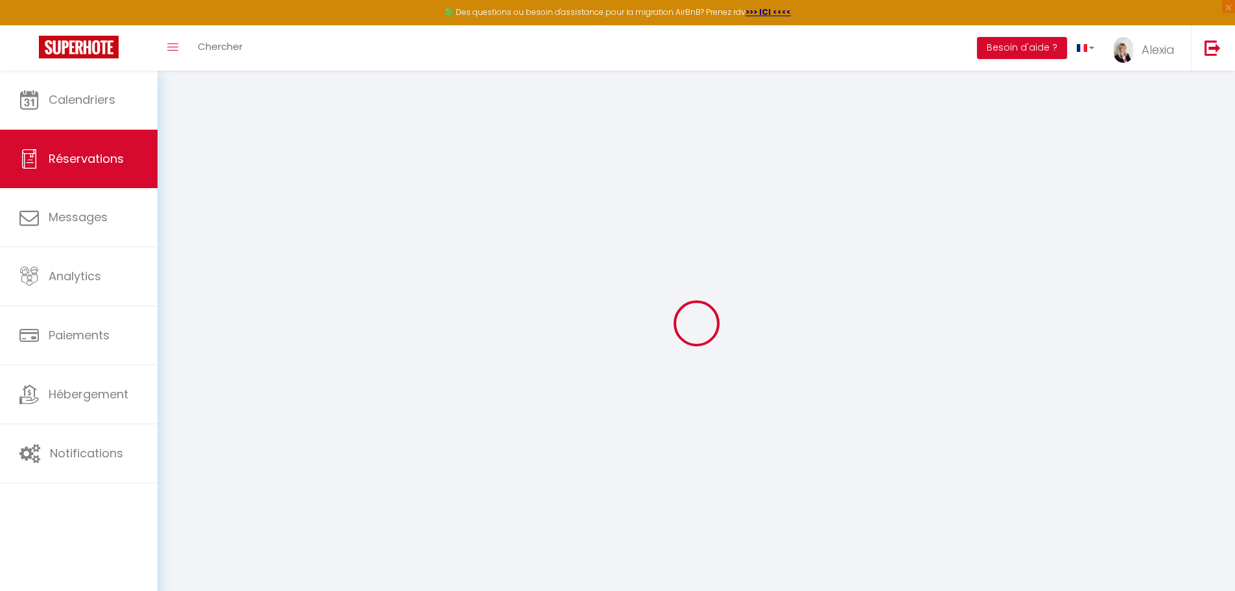
checkbox input "false"
select select
checkbox input "false"
select select
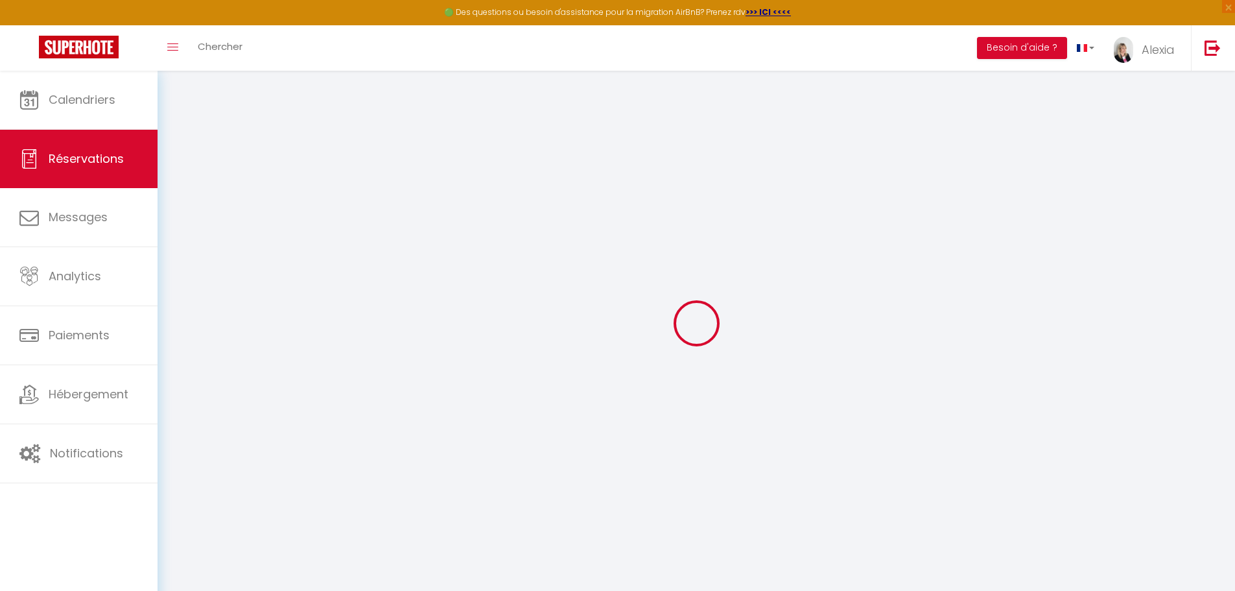
select select
checkbox input "false"
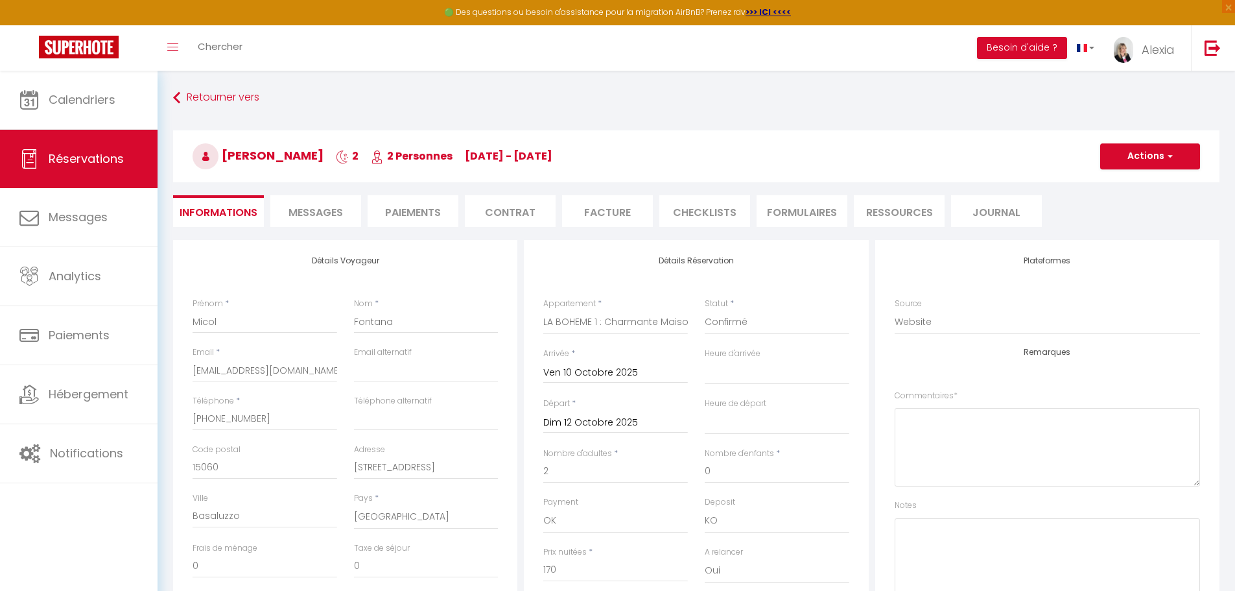
type input "60"
type input "8.64"
select select
checkbox input "false"
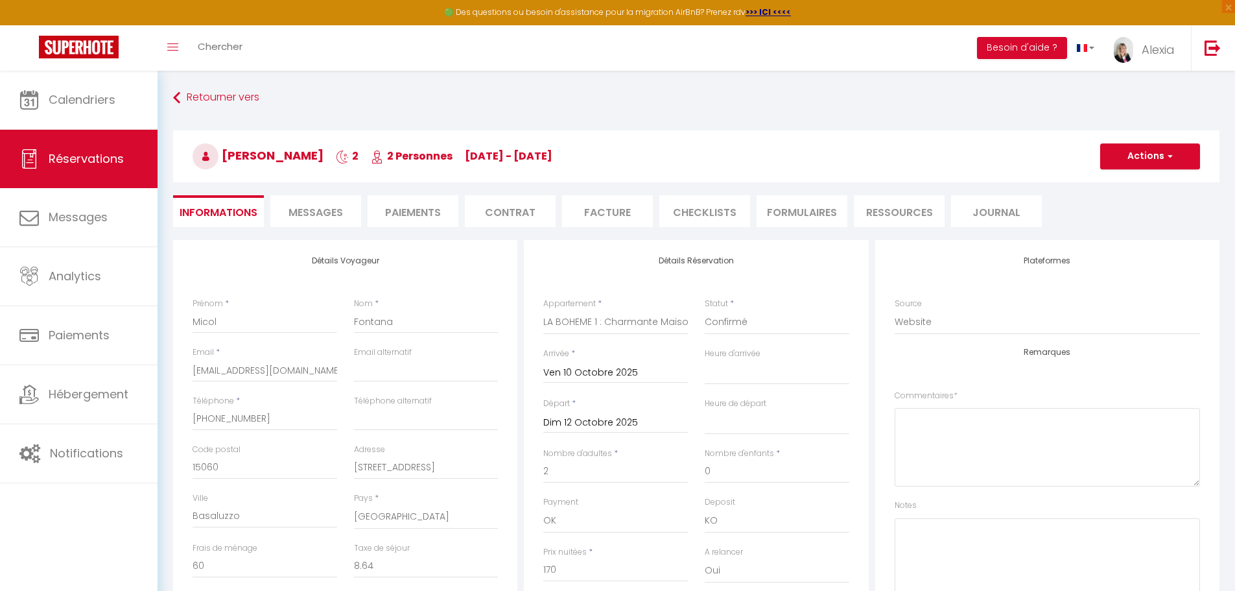
select select "15:30"
select select "10:00"
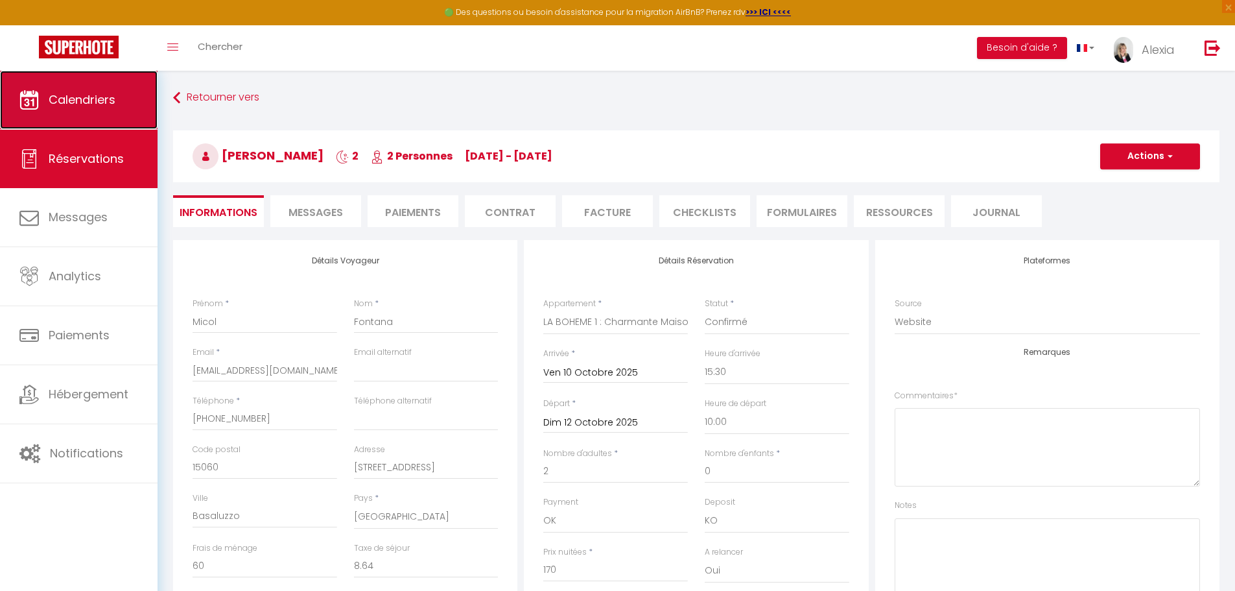
click at [62, 111] on link "Calendriers" at bounding box center [79, 100] width 158 height 58
